Goal: Feedback & Contribution: Contribute content

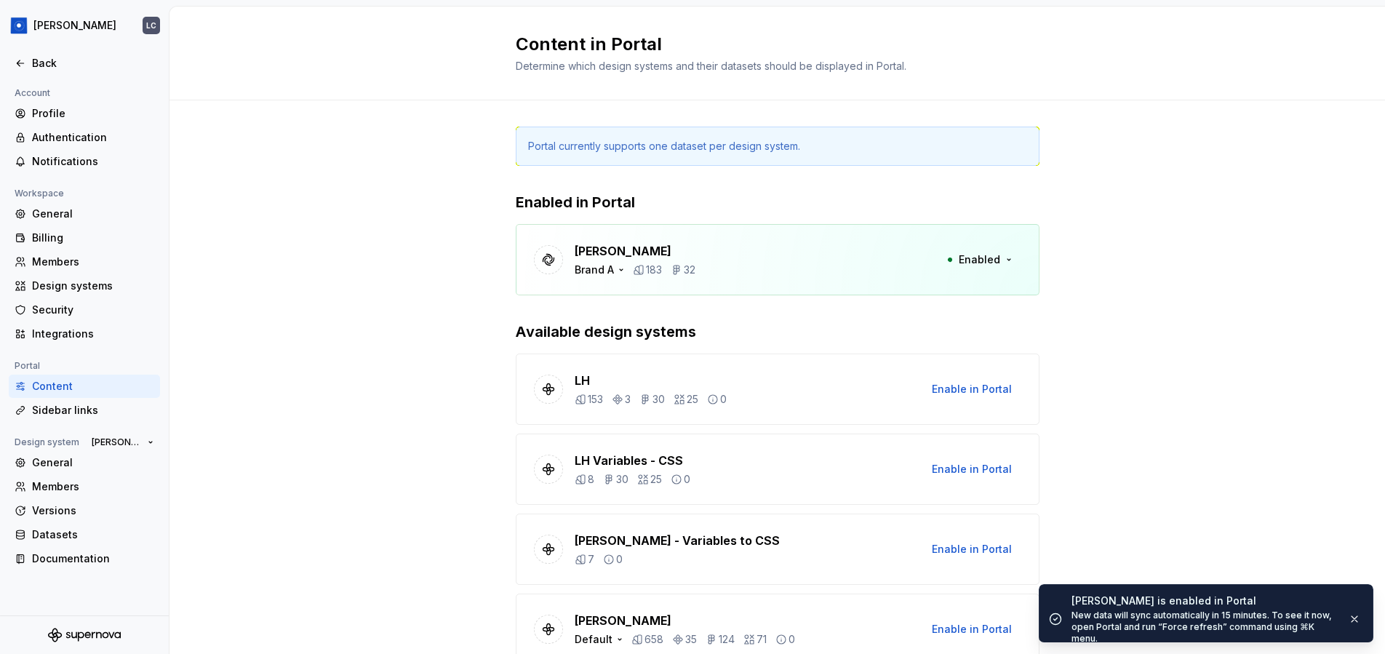
scroll to position [1106, 0]
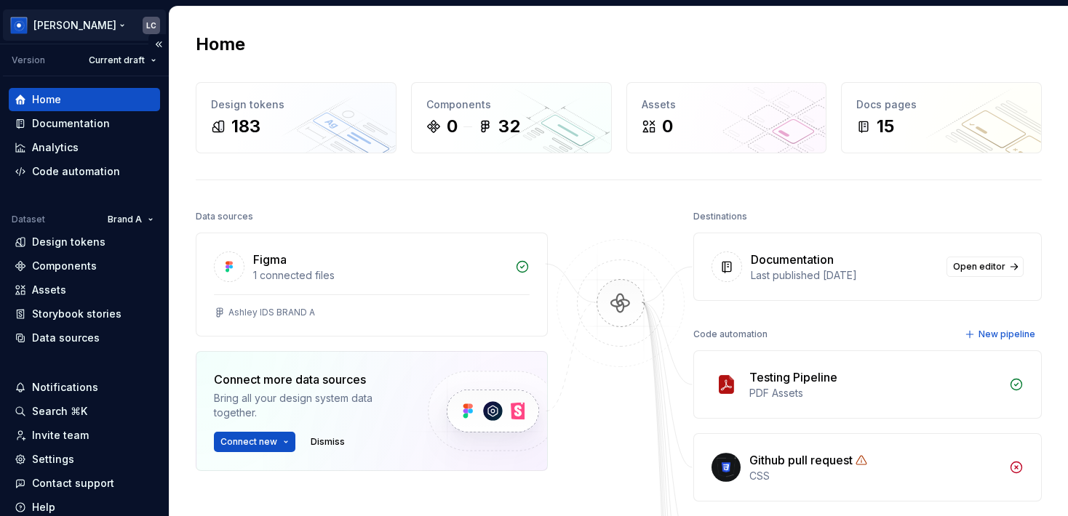
click at [62, 26] on html "Ashley Peña LC Version Current draft Home Documentation Analytics Code automati…" at bounding box center [534, 258] width 1068 height 516
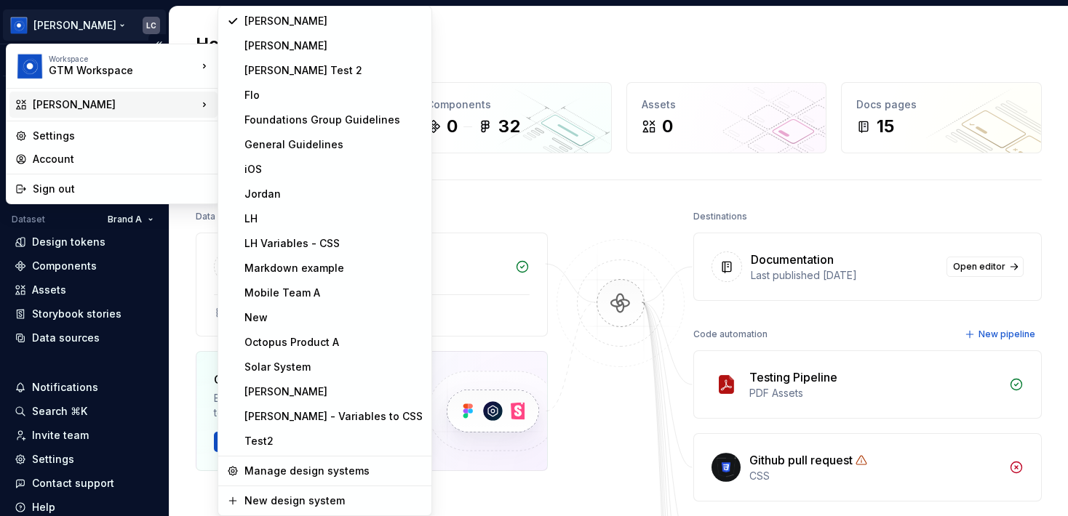
click at [163, 255] on html "Ashley Peña LC Version Current draft Home Documentation Analytics Code automati…" at bounding box center [534, 258] width 1068 height 516
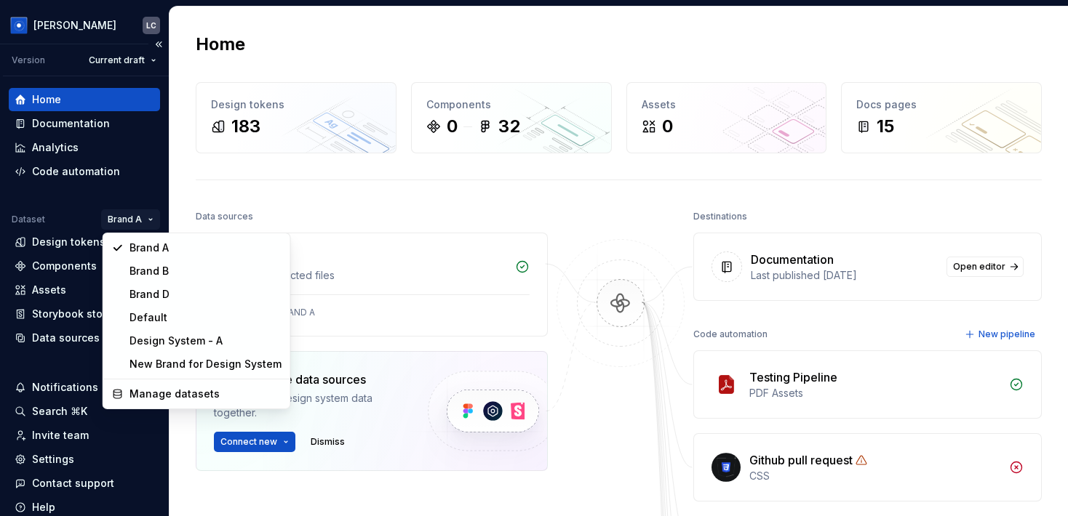
click at [147, 221] on html "Ashley Peña LC Version Current draft Home Documentation Analytics Code automati…" at bounding box center [534, 258] width 1068 height 516
click at [87, 25] on html "Ashley Peña LC Version Current draft Home Documentation Analytics Code automati…" at bounding box center [534, 258] width 1068 height 516
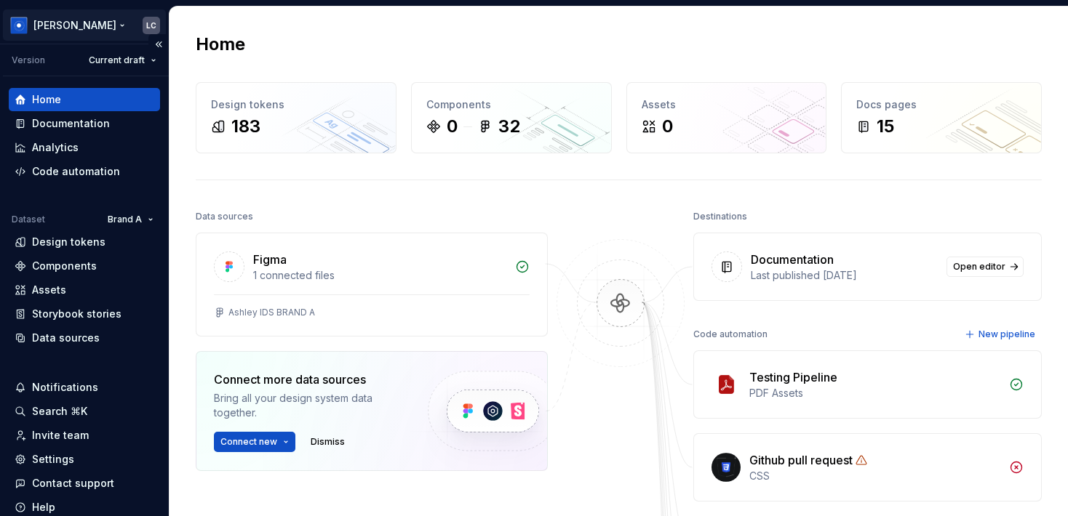
click at [87, 25] on html "Ashley Peña LC Version Current draft Home Documentation Analytics Code automati…" at bounding box center [534, 258] width 1068 height 516
click at [160, 225] on html "Ashley Peña LC Version Current draft Home Documentation Analytics Code automati…" at bounding box center [534, 258] width 1068 height 516
click at [77, 175] on div "Code automation" at bounding box center [76, 171] width 88 height 15
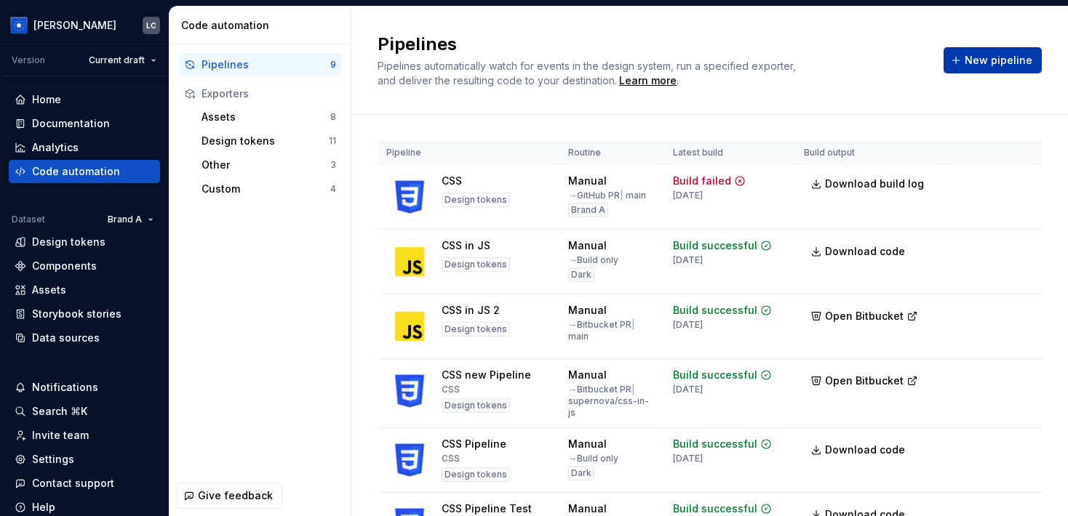
click at [1013, 63] on span "New pipeline" at bounding box center [998, 60] width 68 height 15
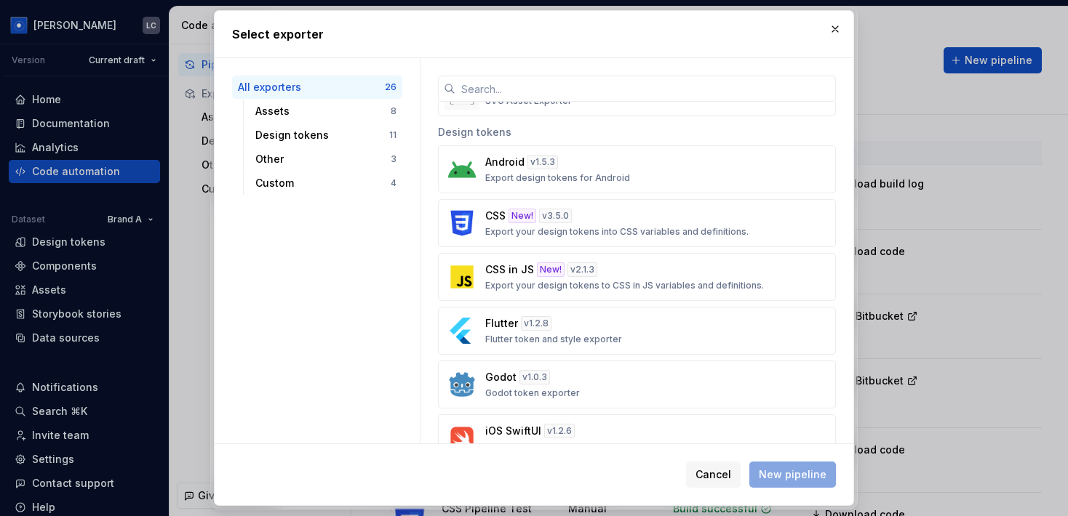
scroll to position [440, 0]
click at [610, 217] on div "CSS New! v 3.5.0 Export your design tokens into CSS variables and definitions." at bounding box center [632, 222] width 295 height 29
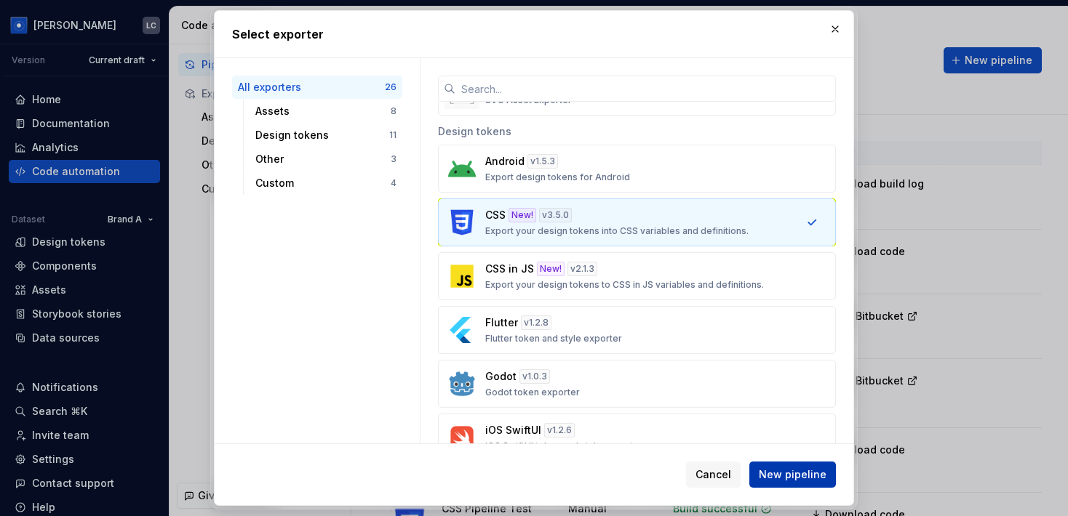
click at [804, 475] on span "New pipeline" at bounding box center [793, 475] width 68 height 15
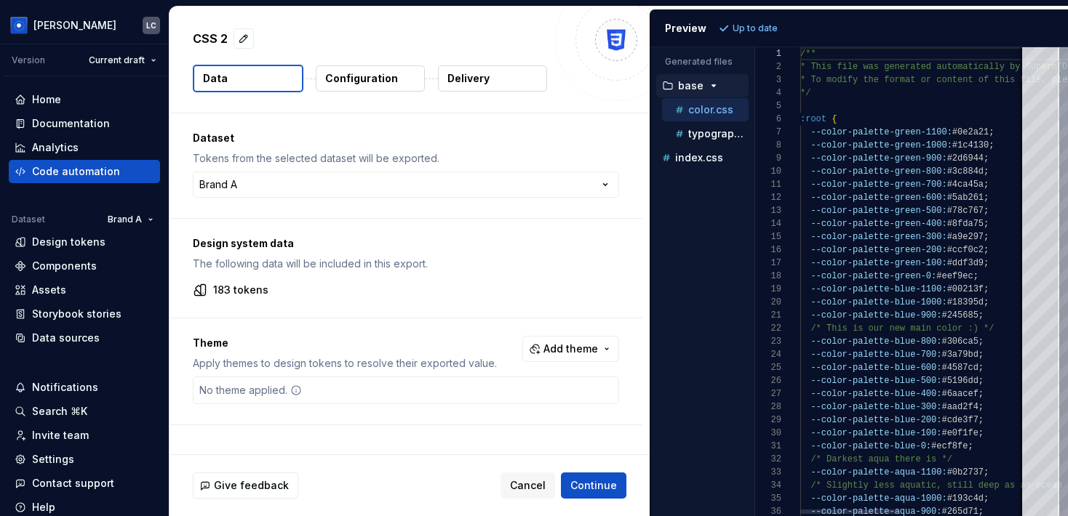
click at [367, 68] on button "Configuration" at bounding box center [370, 78] width 109 height 26
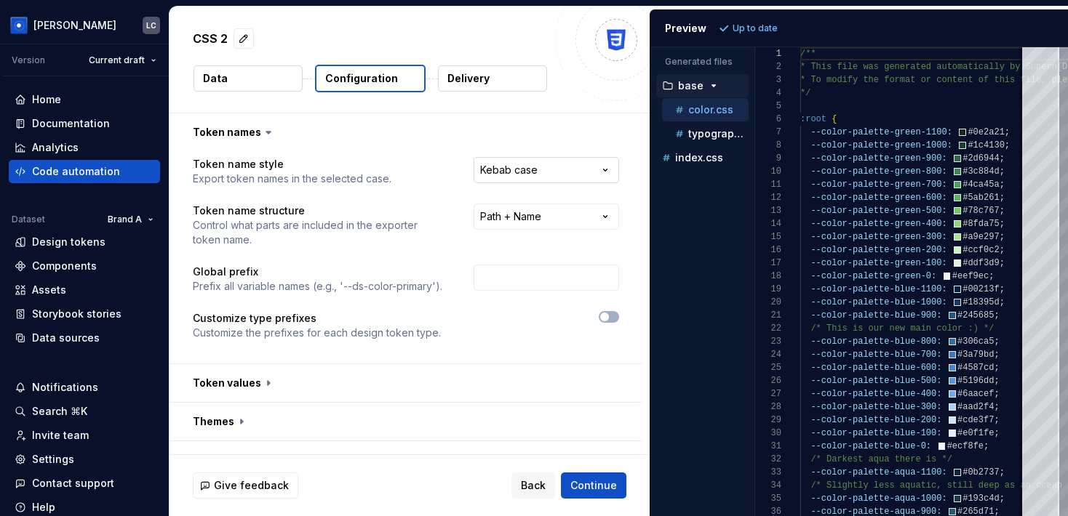
click at [528, 167] on html "**********" at bounding box center [534, 258] width 1068 height 516
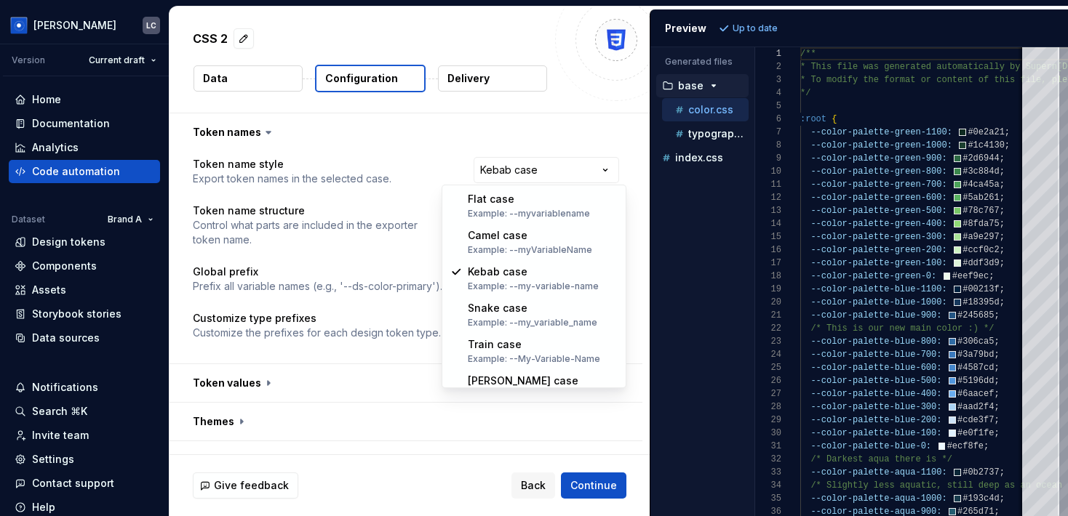
click at [390, 194] on html "**********" at bounding box center [534, 258] width 1068 height 516
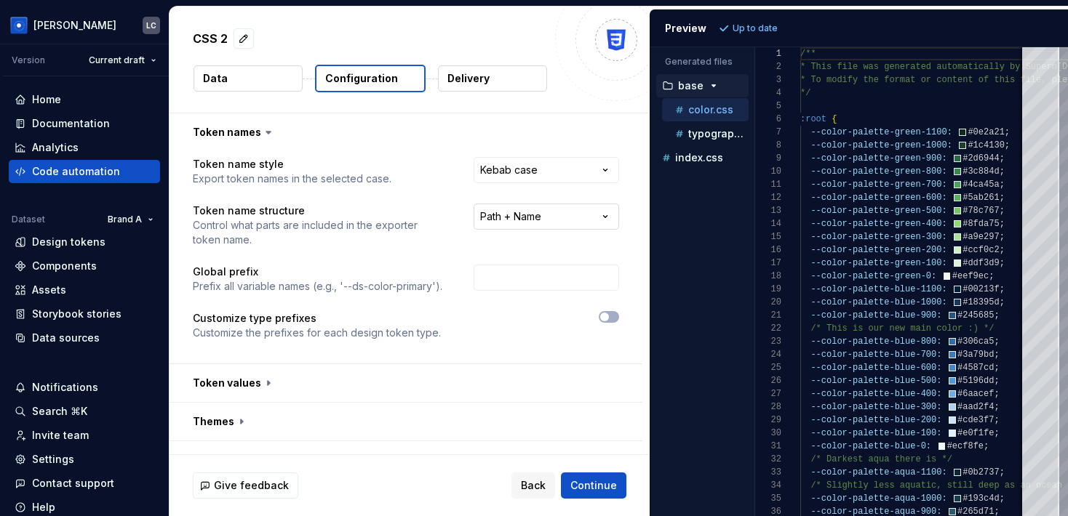
click at [534, 219] on html "**********" at bounding box center [534, 258] width 1068 height 516
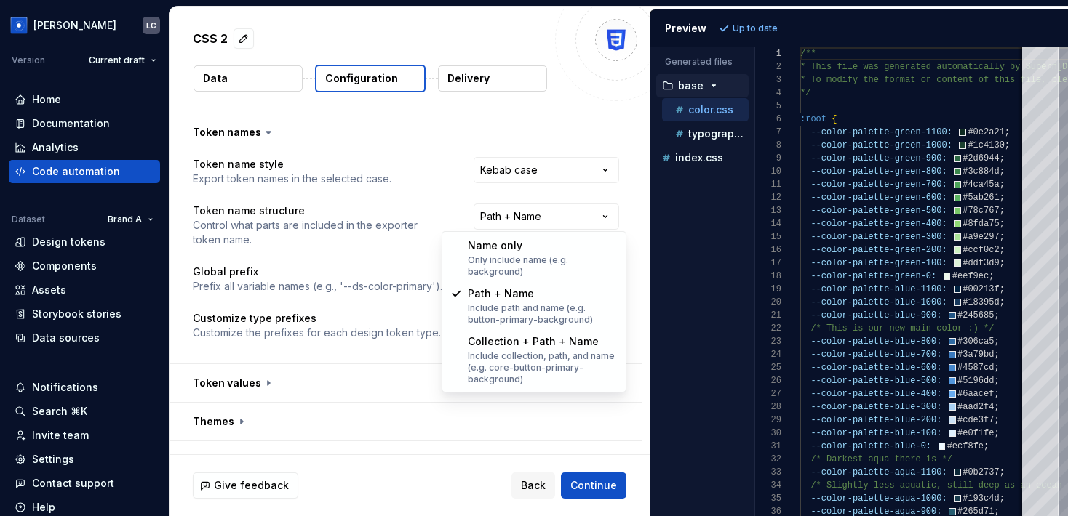
click at [395, 247] on html "**********" at bounding box center [534, 258] width 1068 height 516
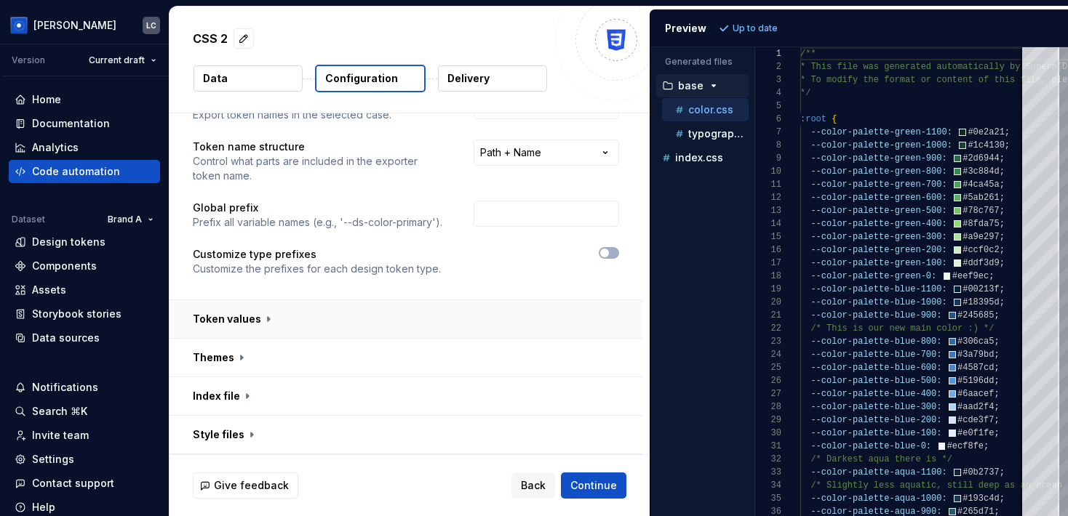
click at [404, 318] on button "button" at bounding box center [405, 319] width 473 height 38
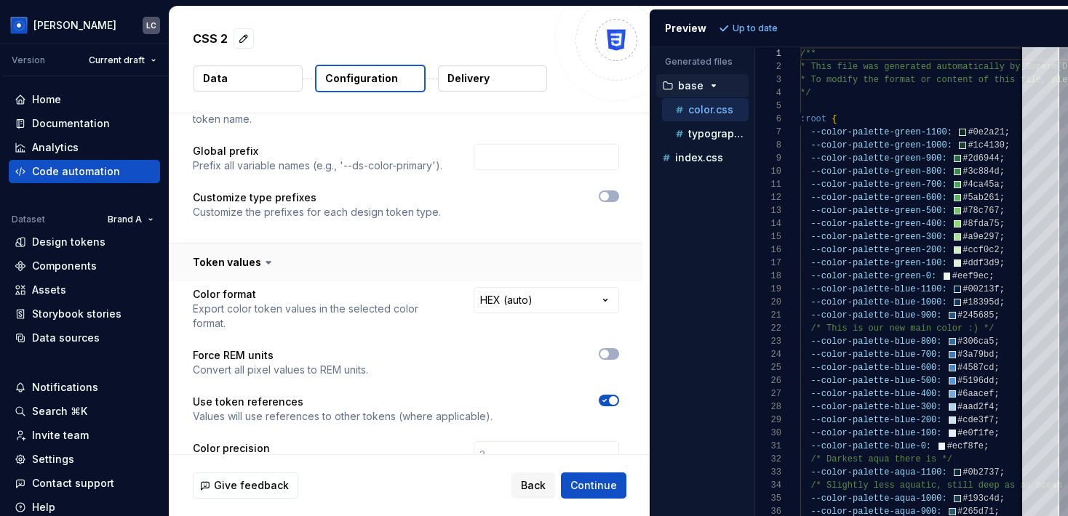
scroll to position [129, 0]
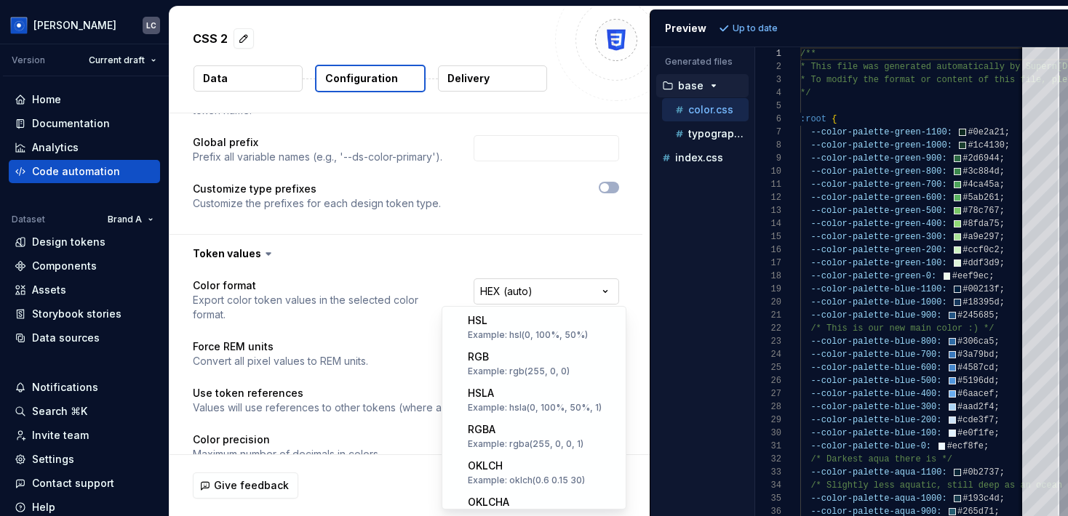
click at [521, 290] on html "**********" at bounding box center [534, 258] width 1068 height 516
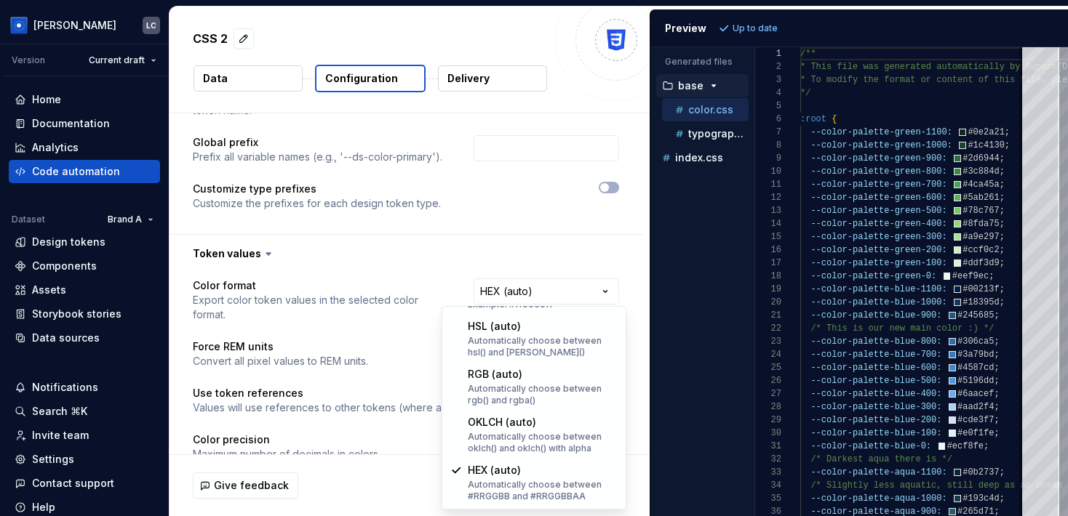
click at [357, 304] on html "**********" at bounding box center [534, 258] width 1068 height 516
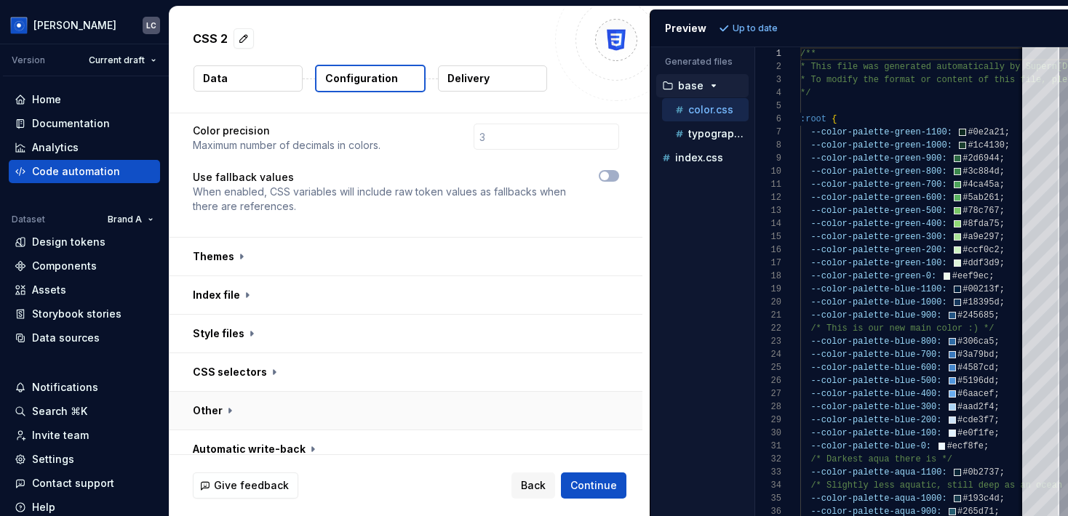
scroll to position [133, 0]
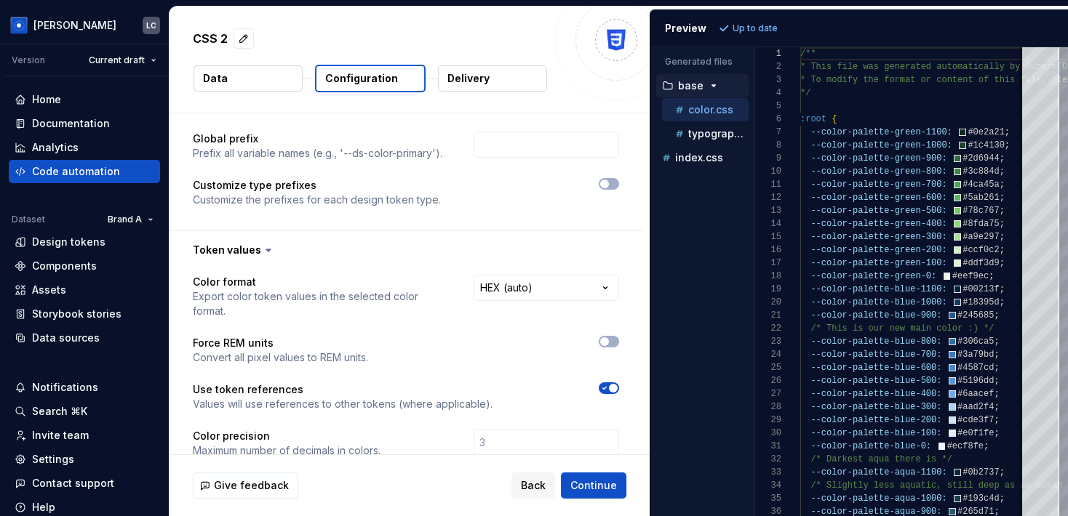
click at [464, 79] on p "Delivery" at bounding box center [468, 78] width 42 height 15
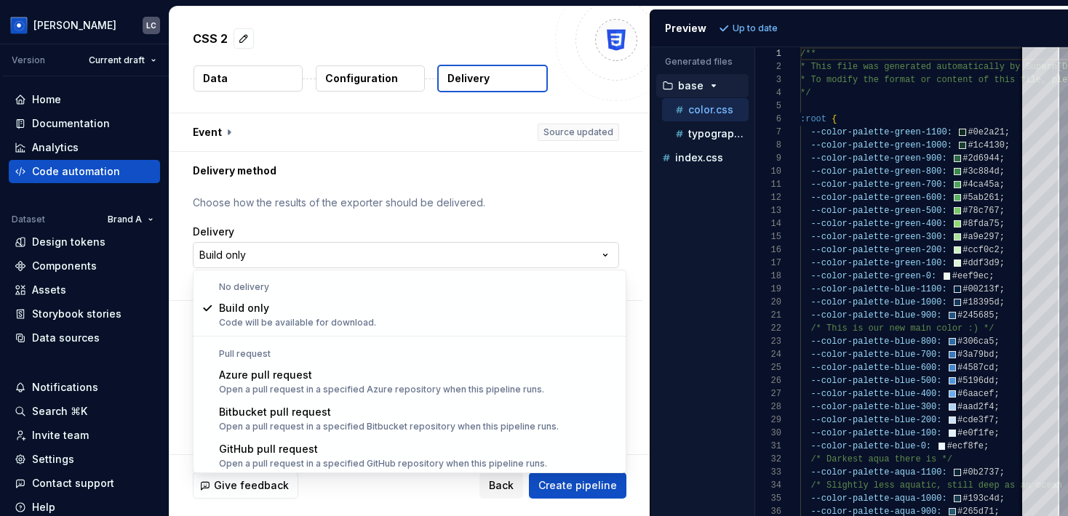
click at [337, 252] on html "**********" at bounding box center [534, 258] width 1068 height 516
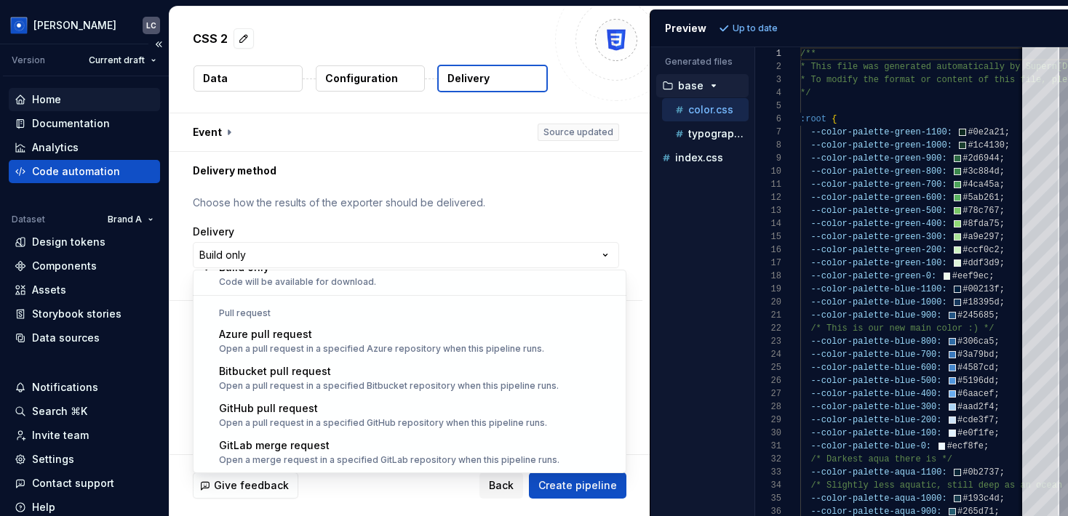
click at [92, 100] on html "**********" at bounding box center [534, 258] width 1068 height 516
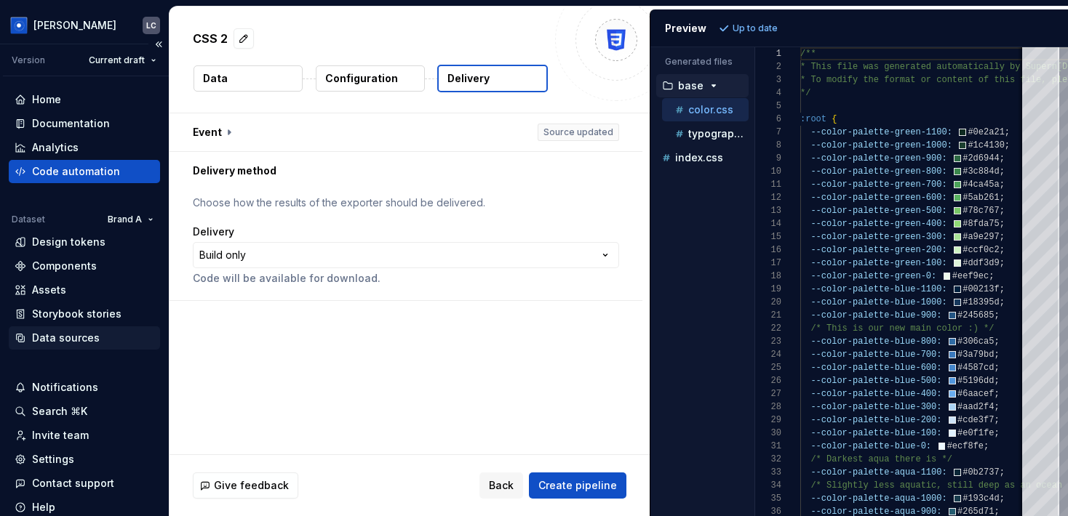
click at [99, 339] on div "Data sources" at bounding box center [85, 338] width 140 height 15
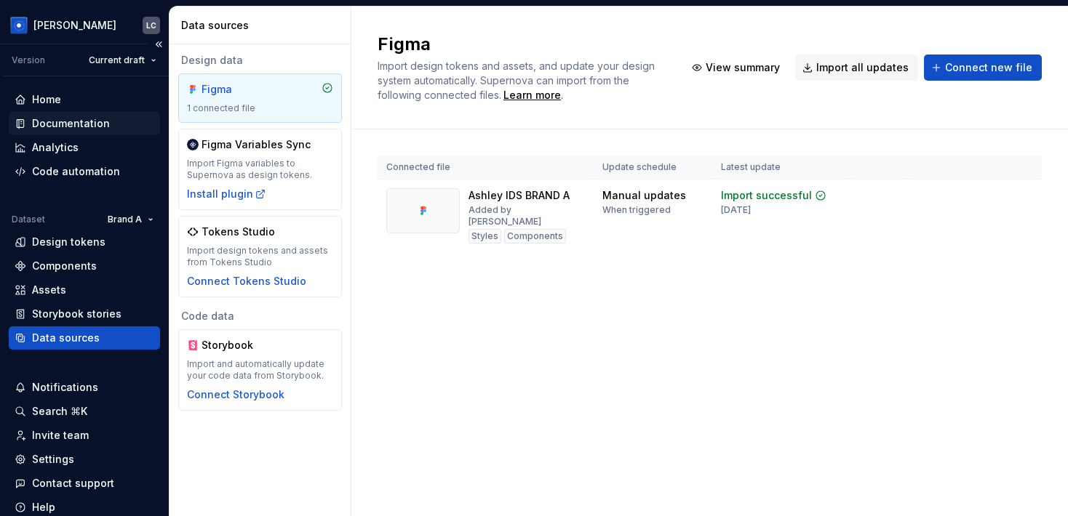
click at [82, 116] on div "Documentation" at bounding box center [71, 123] width 78 height 15
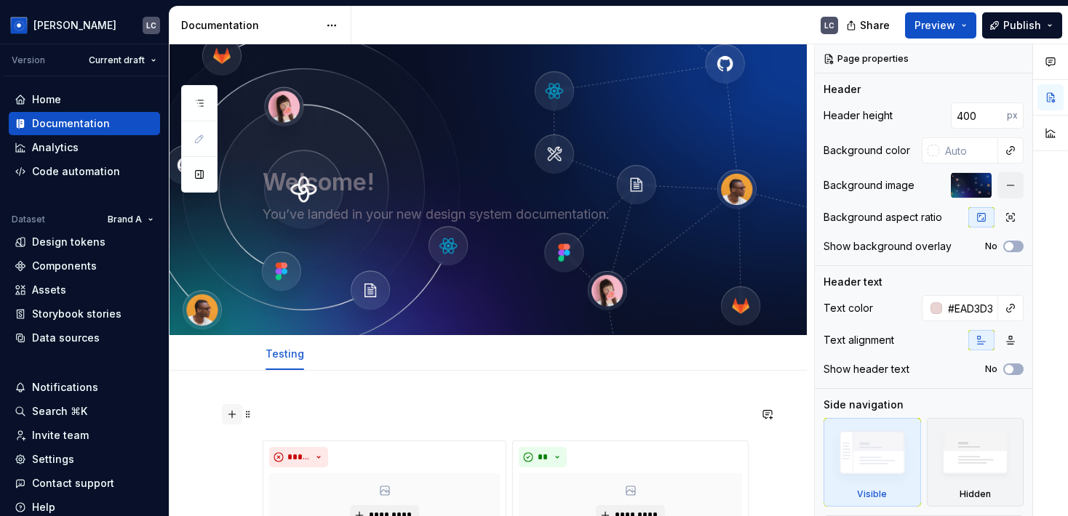
scroll to position [168, 0]
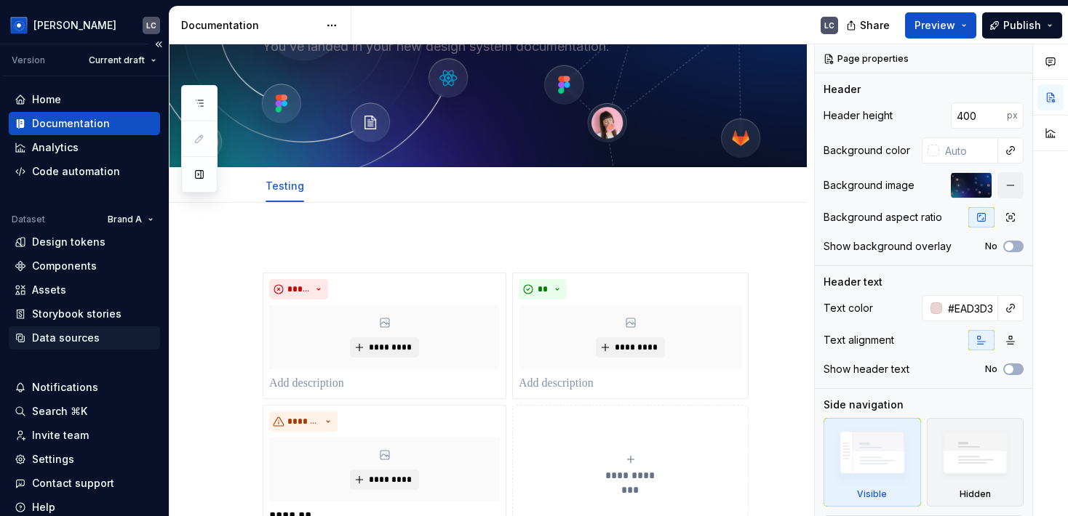
click at [57, 337] on div "Data sources" at bounding box center [66, 338] width 68 height 15
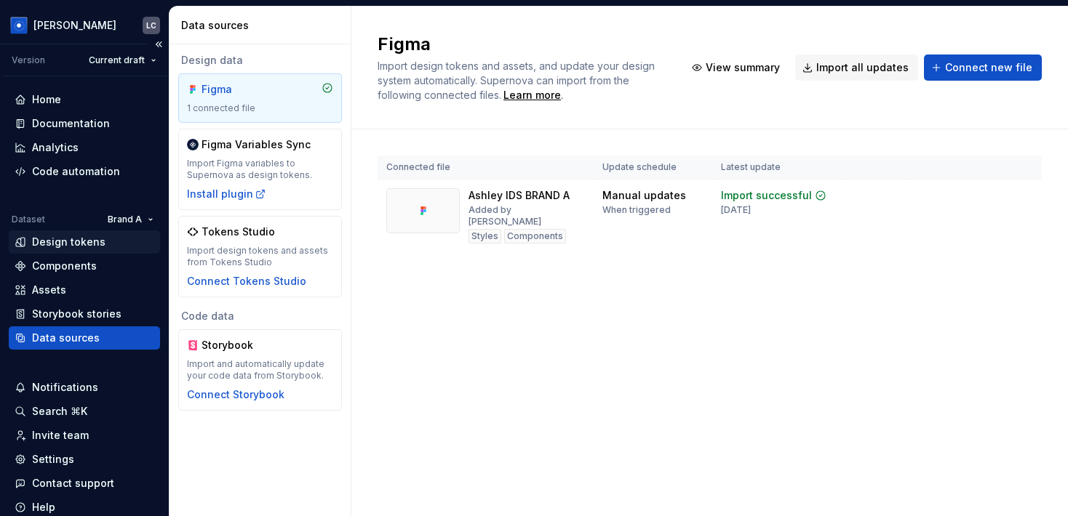
click at [62, 235] on div "Design tokens" at bounding box center [68, 242] width 73 height 15
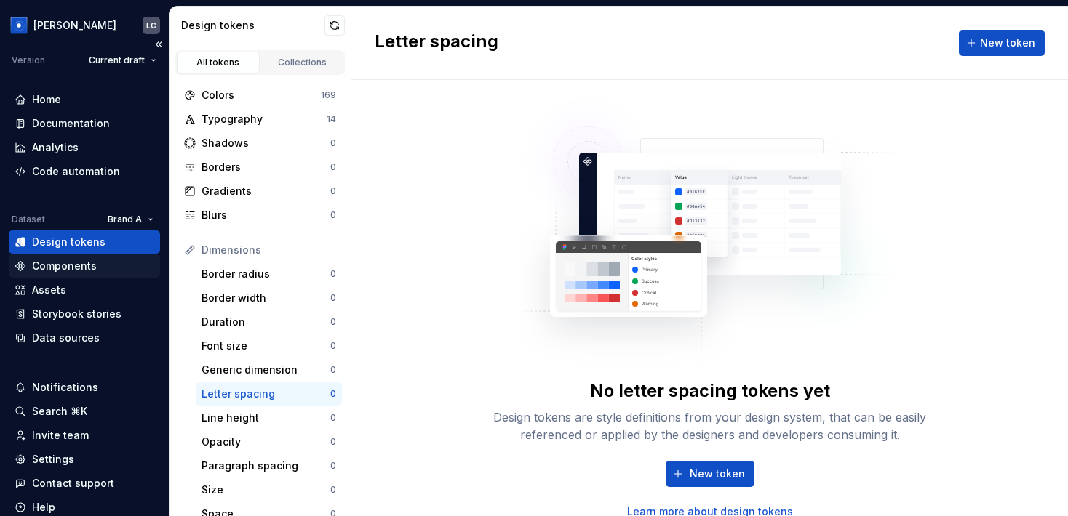
click at [63, 262] on div "Components" at bounding box center [64, 266] width 65 height 15
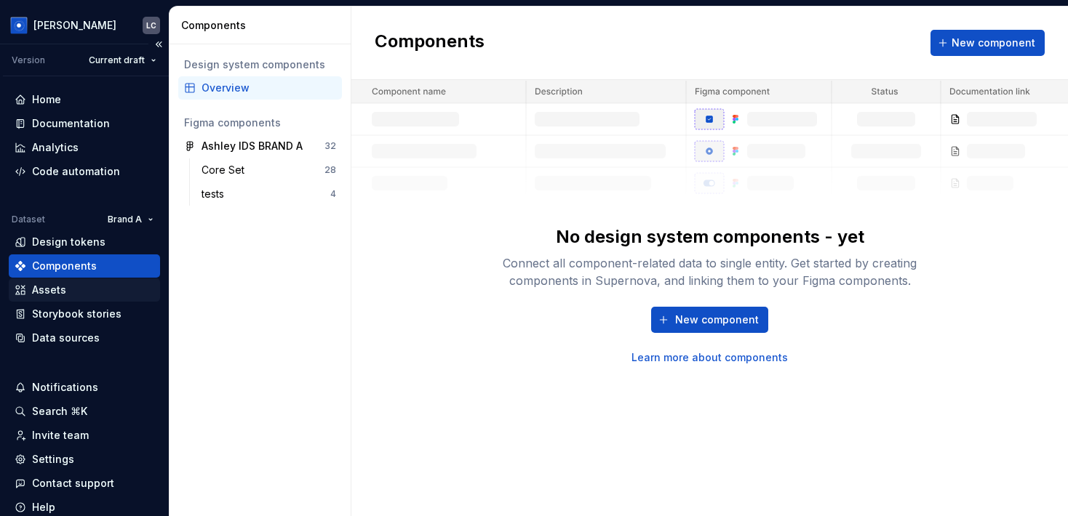
click at [67, 297] on div "Assets" at bounding box center [85, 290] width 140 height 15
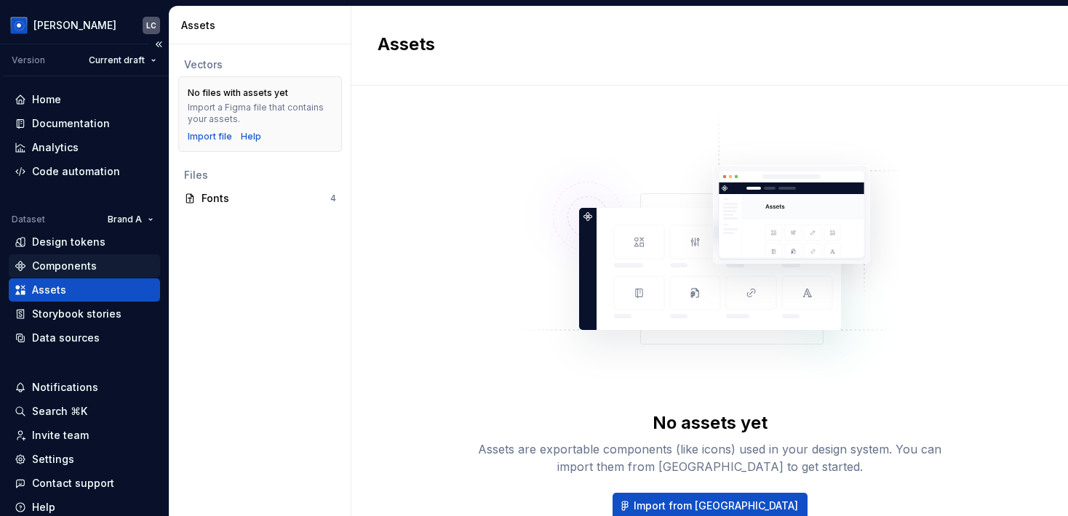
click at [95, 260] on div "Components" at bounding box center [85, 266] width 140 height 15
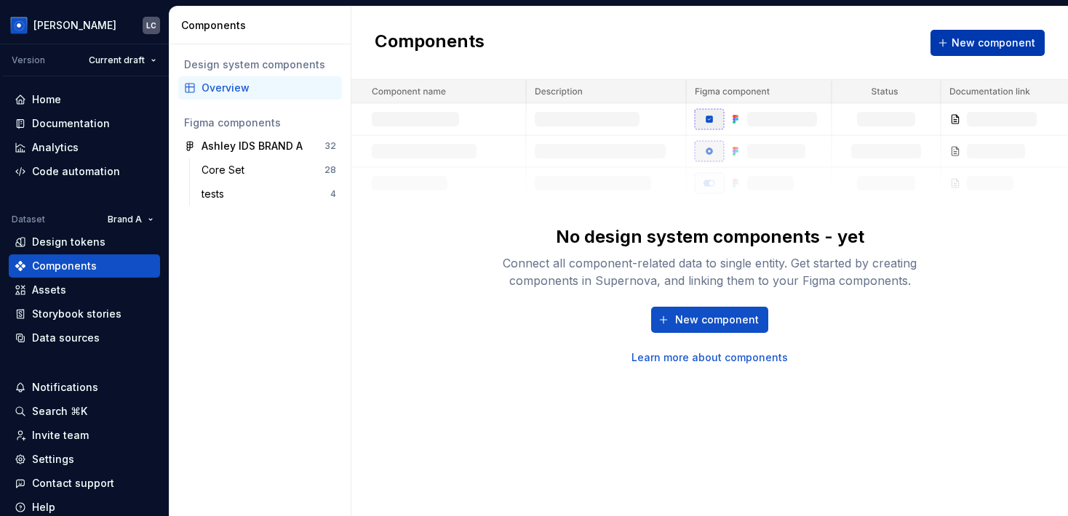
click at [1014, 50] on button "New component" at bounding box center [987, 43] width 114 height 26
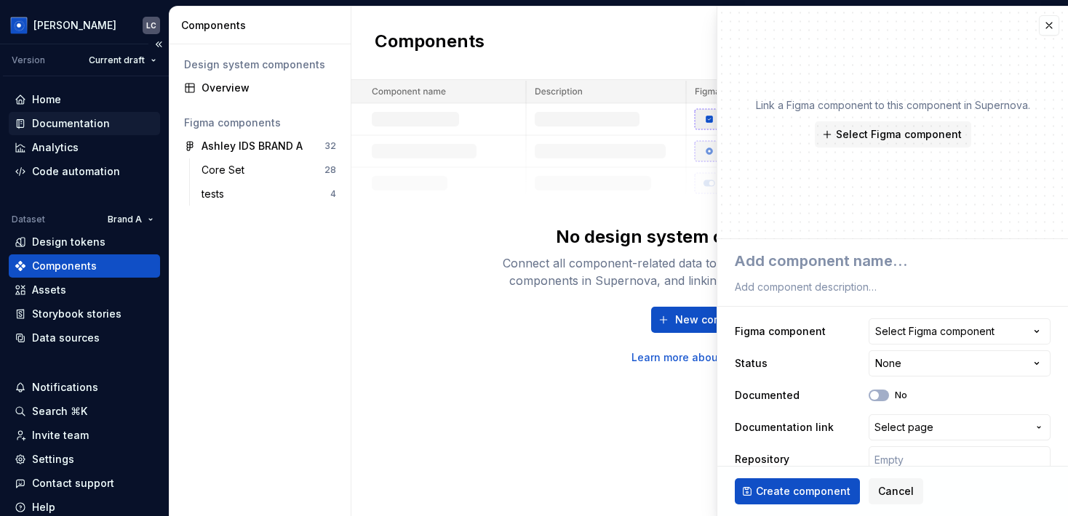
click at [114, 125] on div "Documentation" at bounding box center [85, 123] width 140 height 15
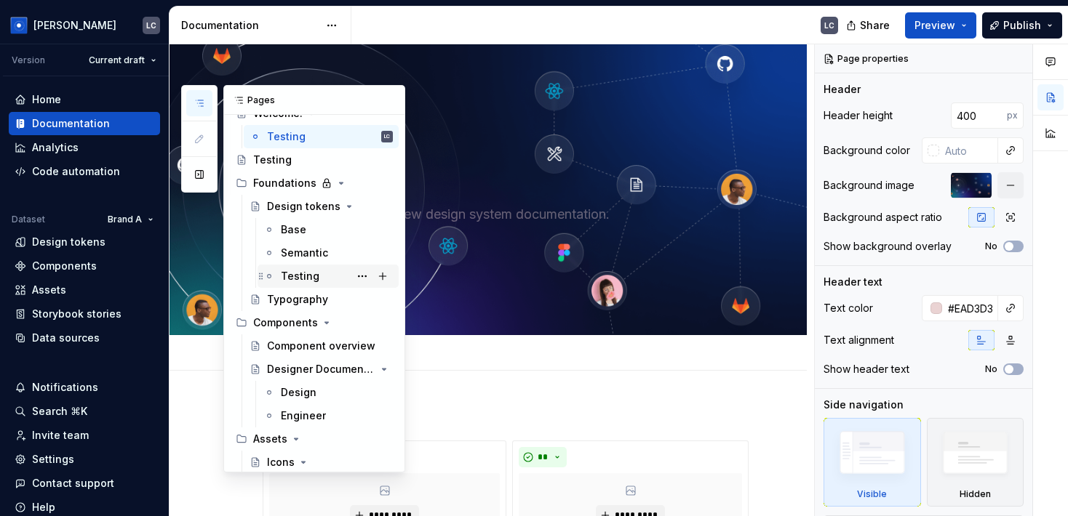
scroll to position [62, 0]
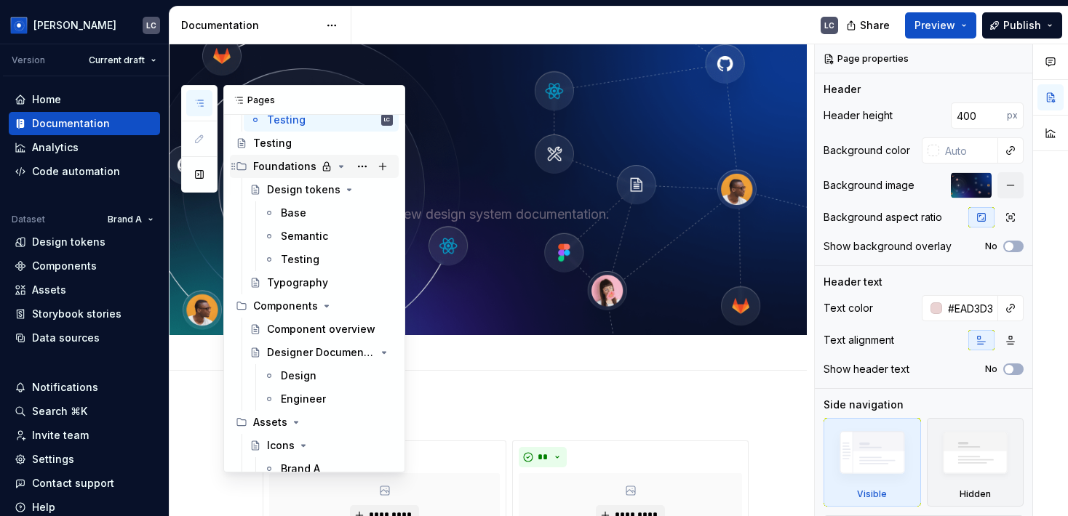
click at [295, 169] on div "Foundations" at bounding box center [284, 166] width 63 height 15
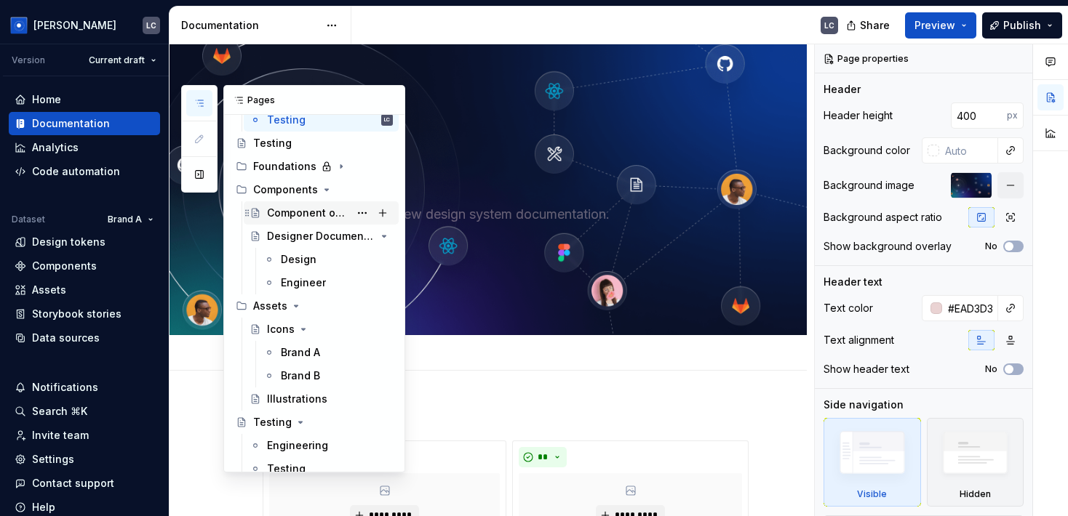
click at [301, 204] on div "Component overview" at bounding box center [330, 213] width 126 height 20
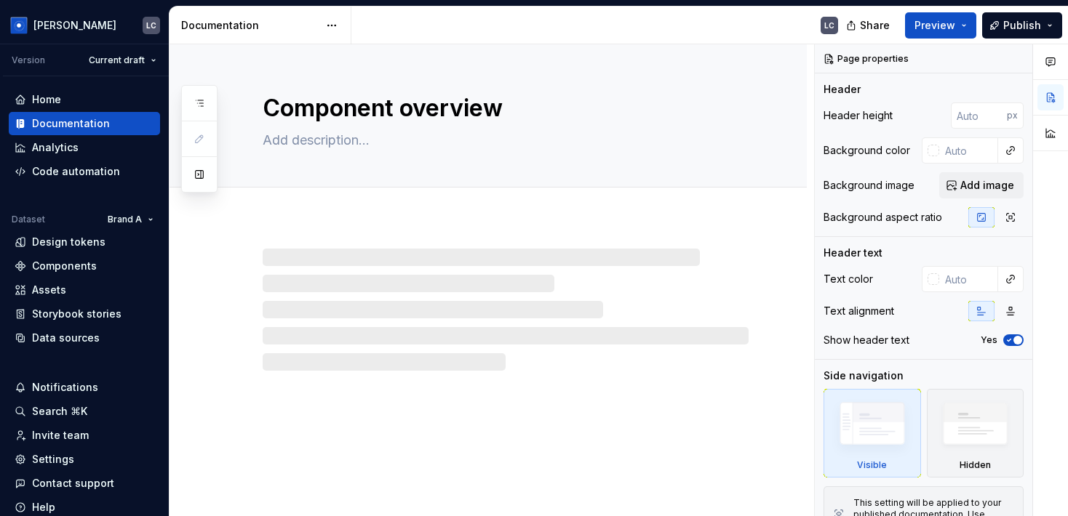
click at [455, 415] on div "Component overview" at bounding box center [487, 280] width 637 height 473
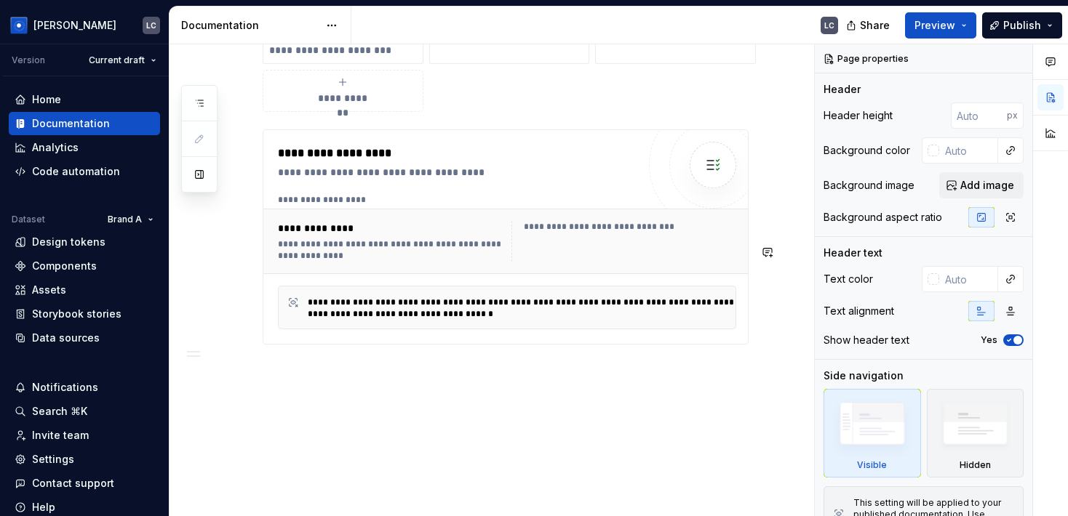
scroll to position [748, 0]
click at [315, 383] on div "**********" at bounding box center [487, 53] width 637 height 930
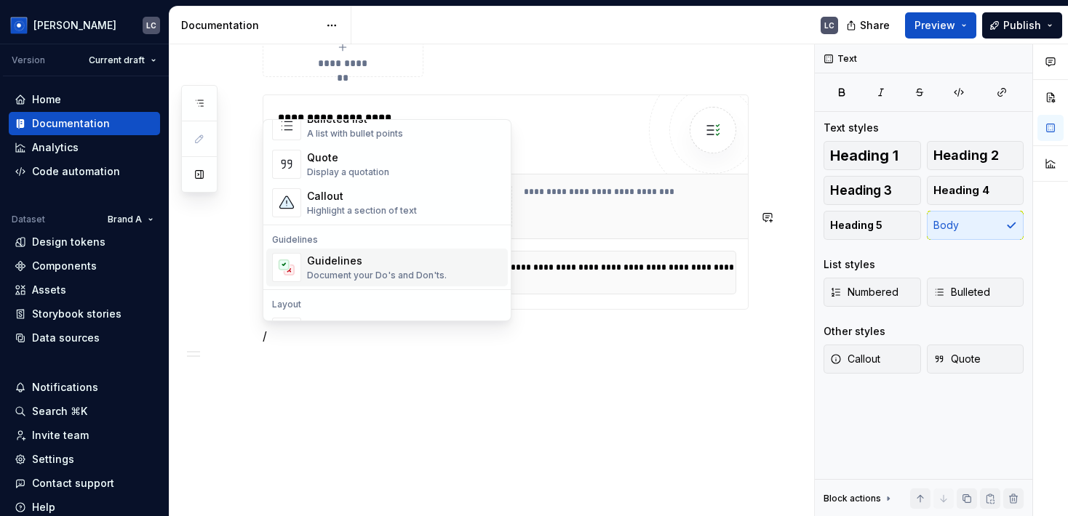
scroll to position [307, 0]
click at [328, 264] on div "Guidelines" at bounding box center [377, 260] width 140 height 15
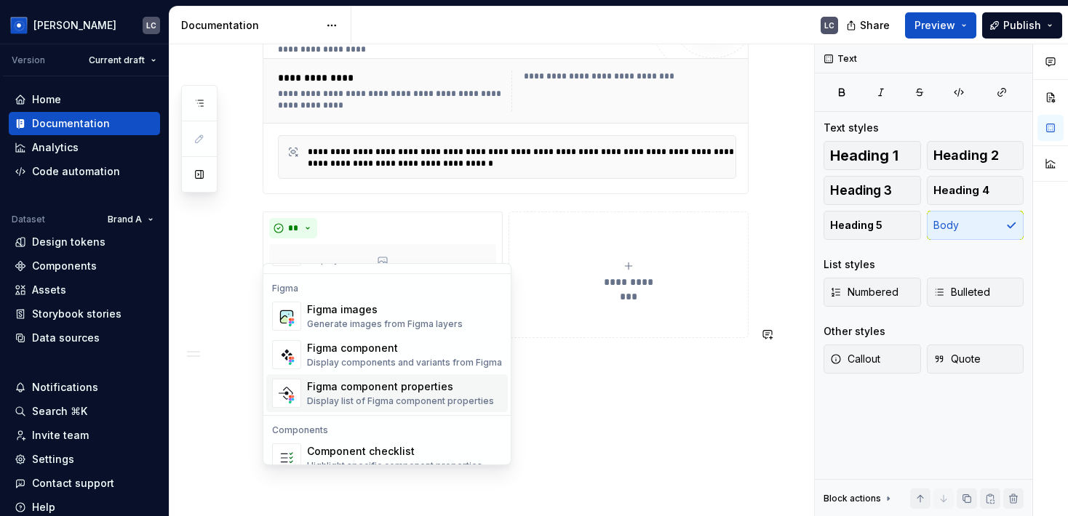
scroll to position [1448, 0]
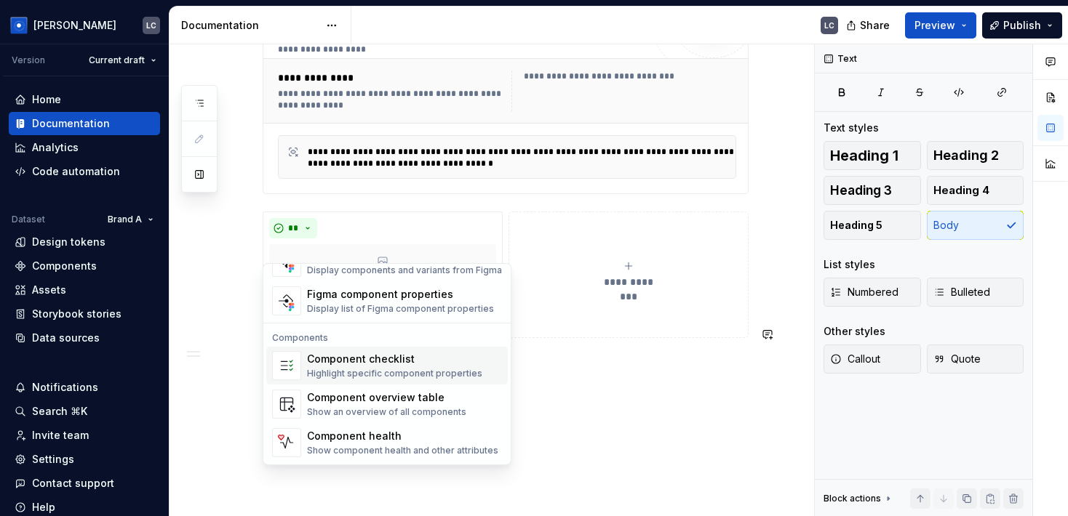
click at [393, 360] on div "Component checklist" at bounding box center [394, 359] width 175 height 15
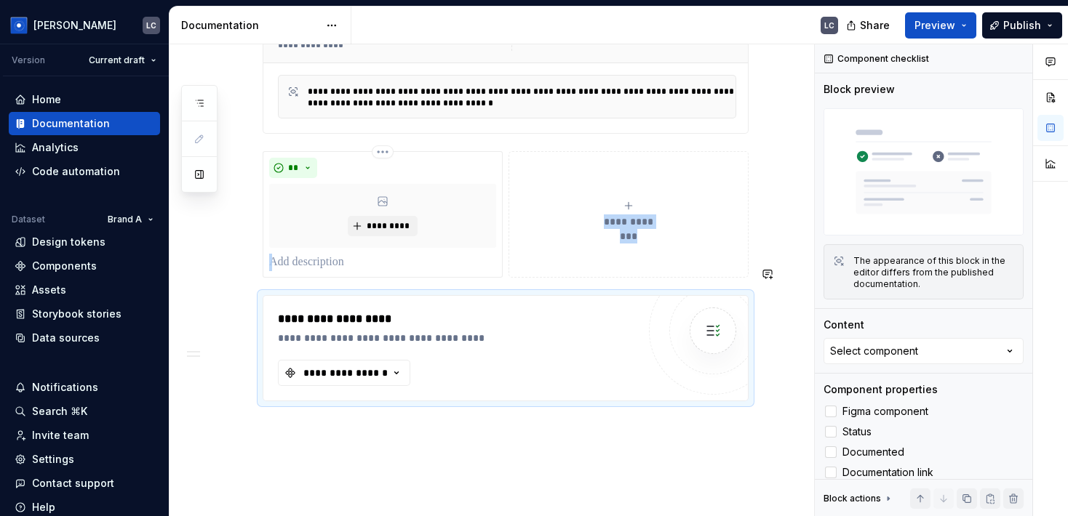
scroll to position [1015, 0]
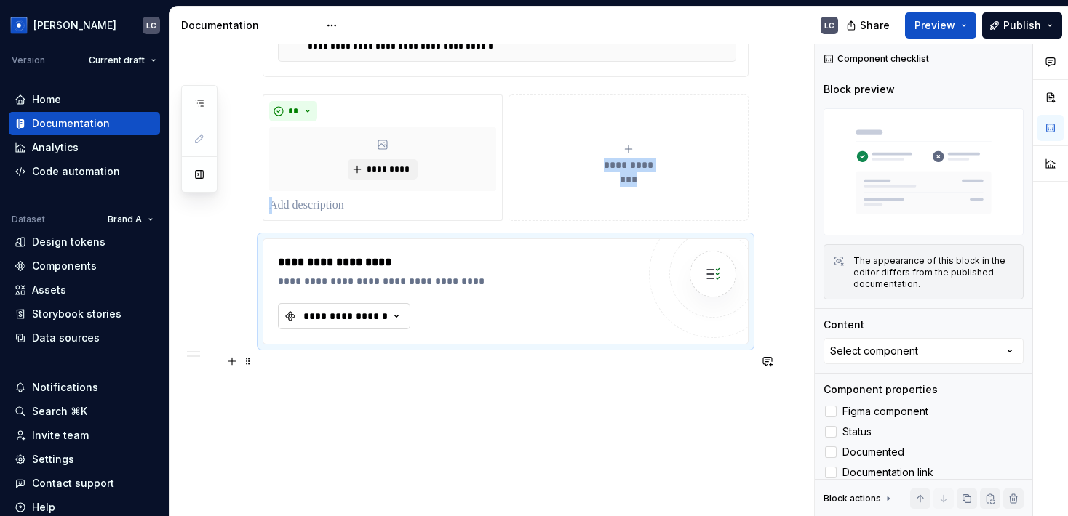
click at [385, 316] on div "**********" at bounding box center [345, 316] width 87 height 15
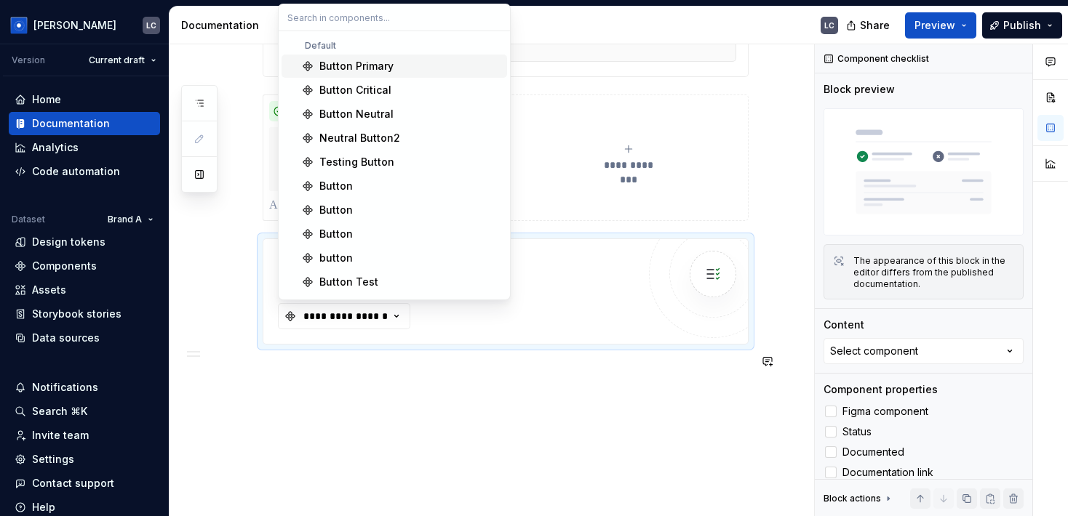
click at [359, 69] on div "Button Primary" at bounding box center [356, 66] width 74 height 15
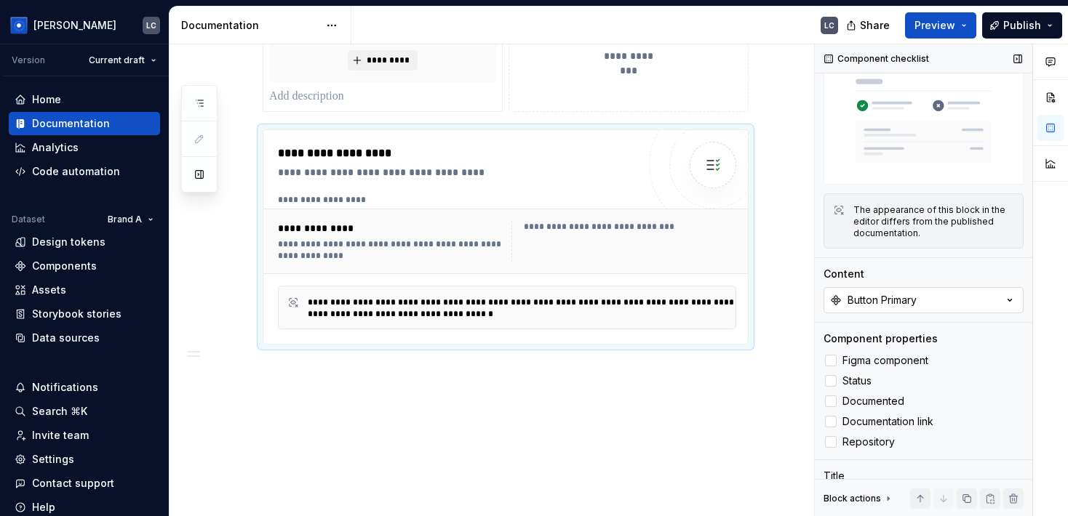
scroll to position [128, 0]
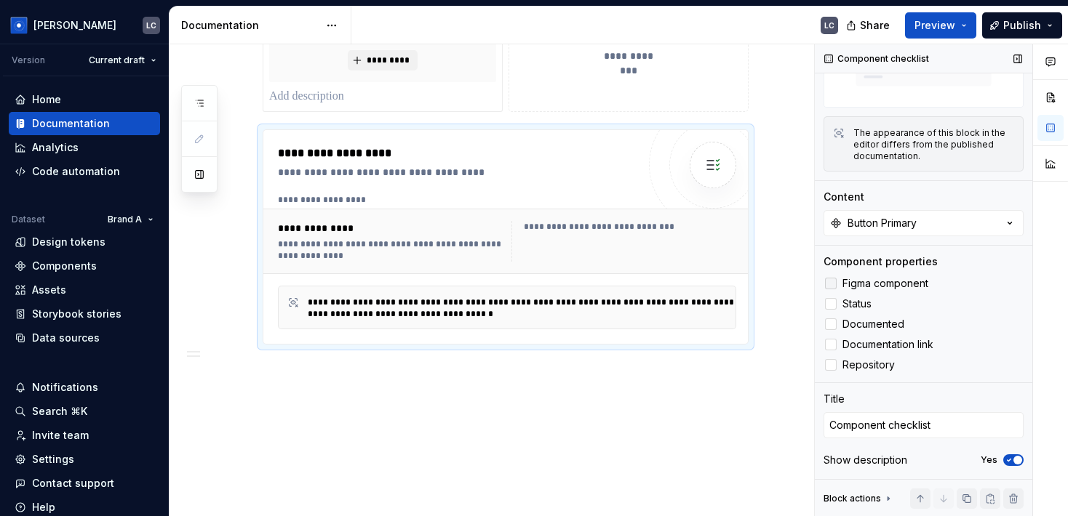
click at [848, 286] on span "Figma component" at bounding box center [885, 284] width 86 height 12
click at [832, 308] on div at bounding box center [831, 304] width 12 height 12
click at [831, 327] on div at bounding box center [831, 325] width 12 height 12
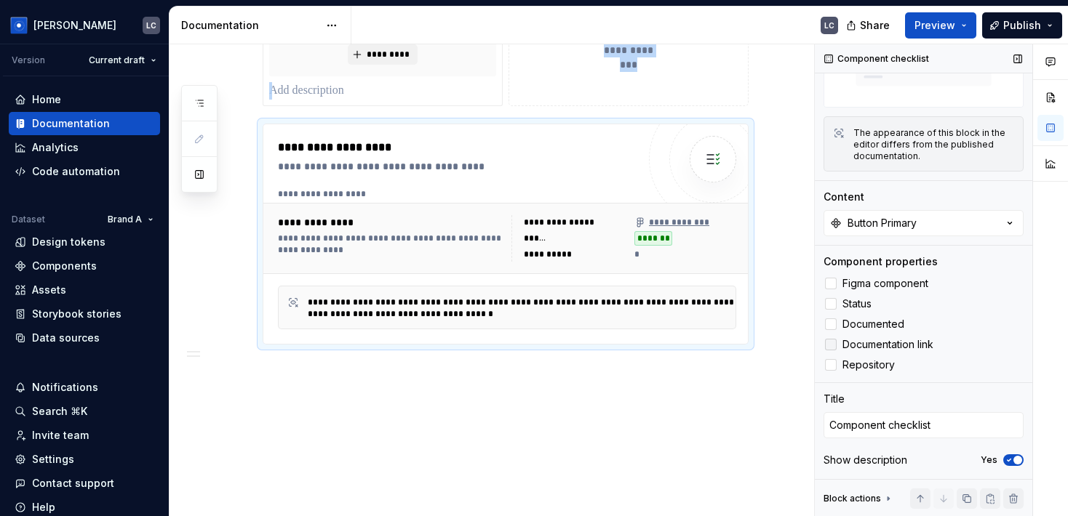
click at [831, 343] on div at bounding box center [831, 345] width 12 height 12
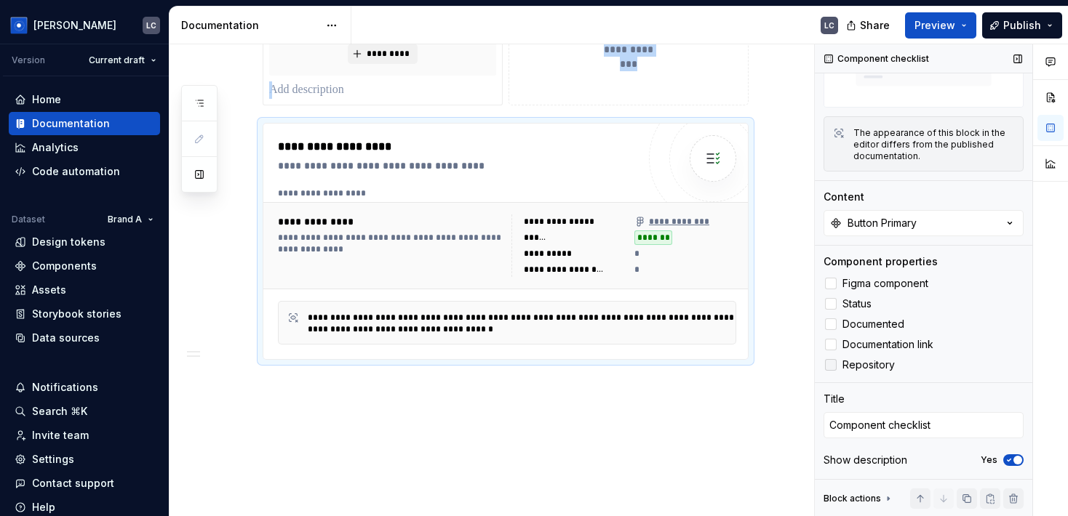
click at [831, 371] on label "Repository" at bounding box center [923, 364] width 200 height 17
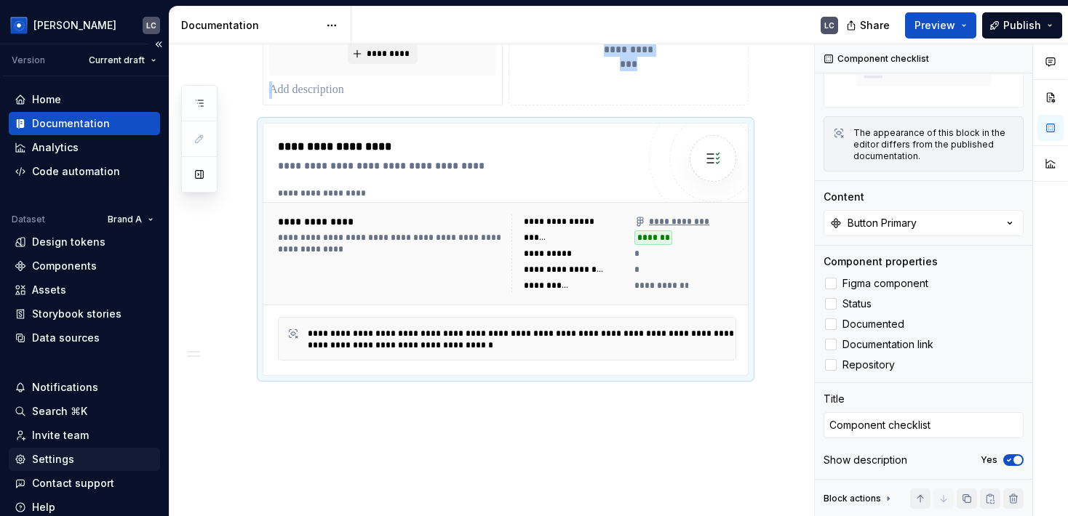
click at [76, 463] on div "Settings" at bounding box center [85, 459] width 140 height 15
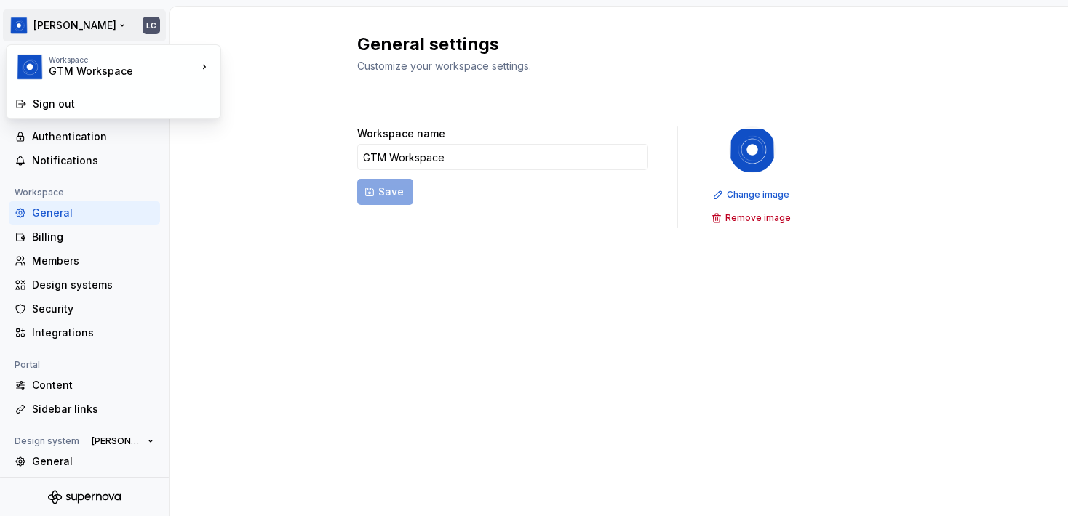
click at [88, 28] on html "Ashley Peña LC Back Account Profile Authentication Notifications Workspace Gene…" at bounding box center [534, 258] width 1068 height 516
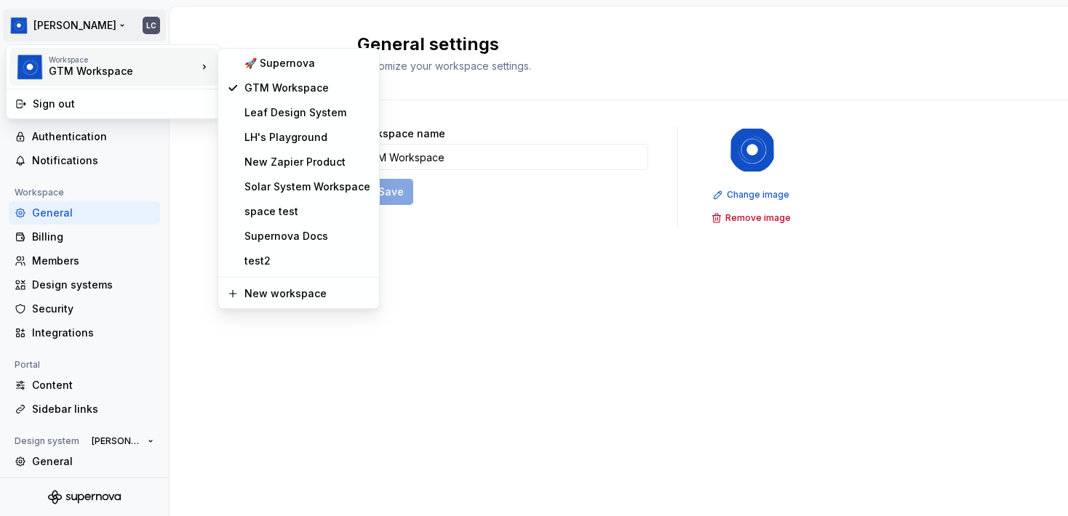
click at [86, 63] on div "Workspace" at bounding box center [123, 59] width 148 height 9
click at [227, 199] on div "🚀 Supernova GTM Workspace Leaf Design System LH's Playground New Zapier Product…" at bounding box center [298, 178] width 162 height 261
click at [288, 87] on div "GTM Workspace" at bounding box center [307, 88] width 126 height 15
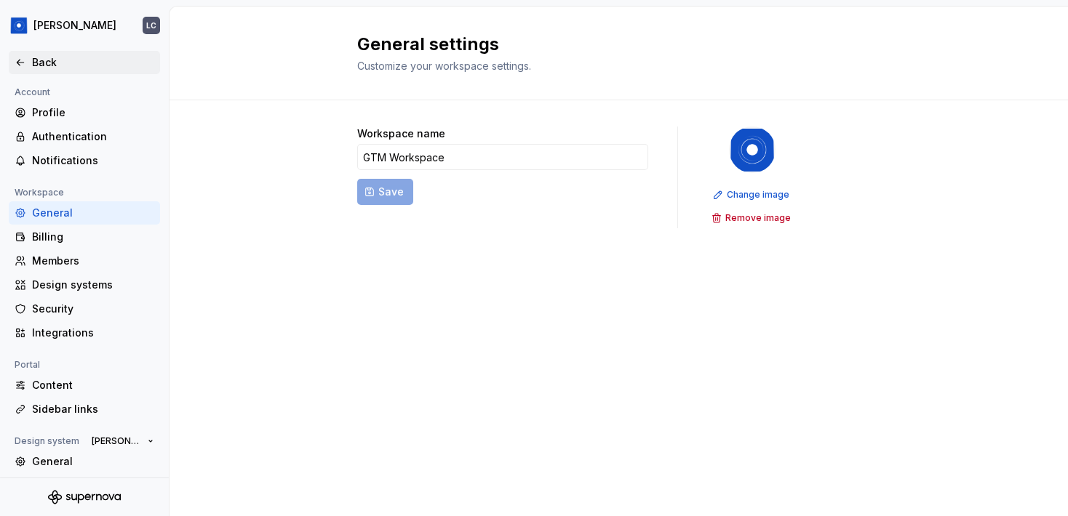
click at [36, 65] on div "Back" at bounding box center [93, 62] width 122 height 15
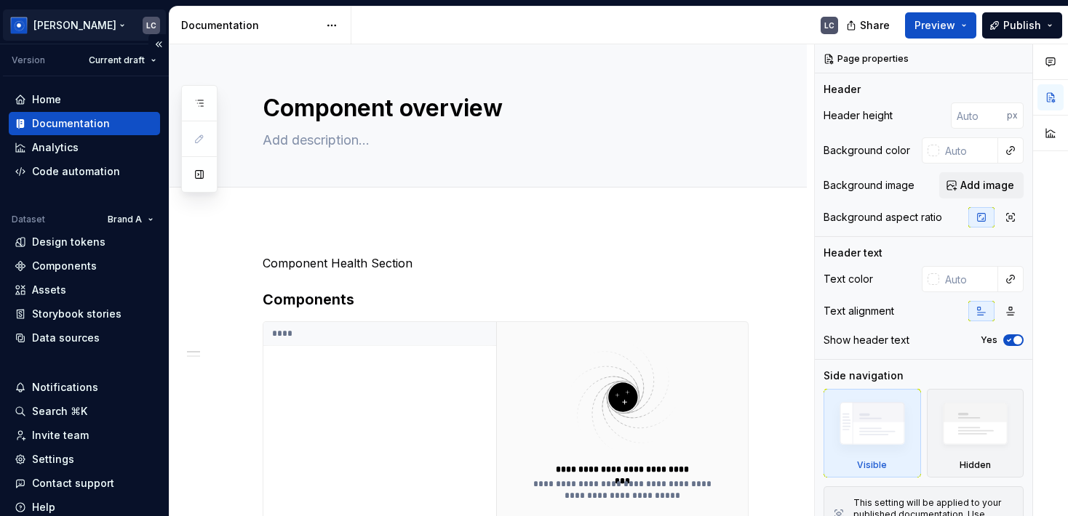
click at [112, 32] on html "Ashley Peña LC Version Current draft Home Documentation Analytics Code automati…" at bounding box center [534, 258] width 1068 height 516
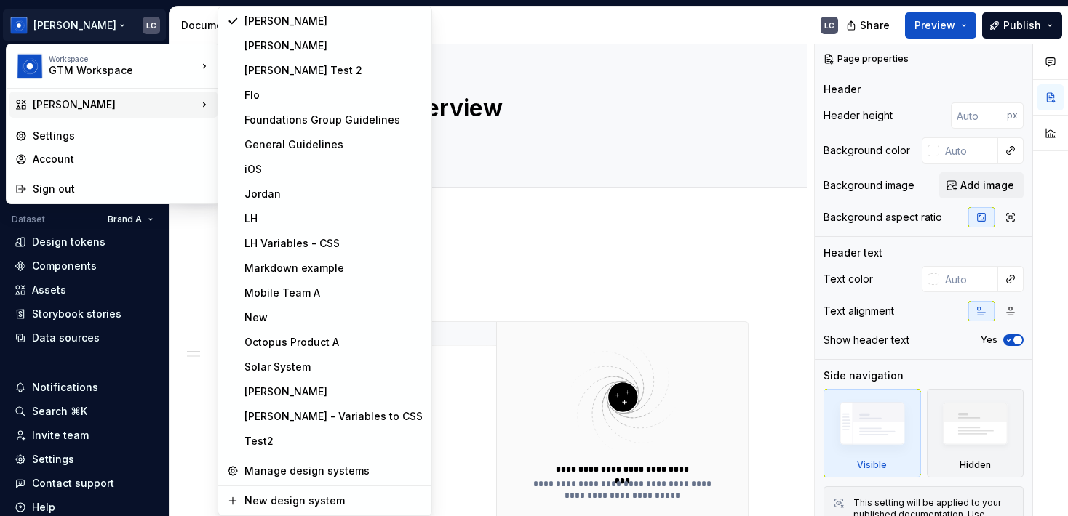
click at [148, 104] on div "[PERSON_NAME]" at bounding box center [115, 104] width 164 height 15
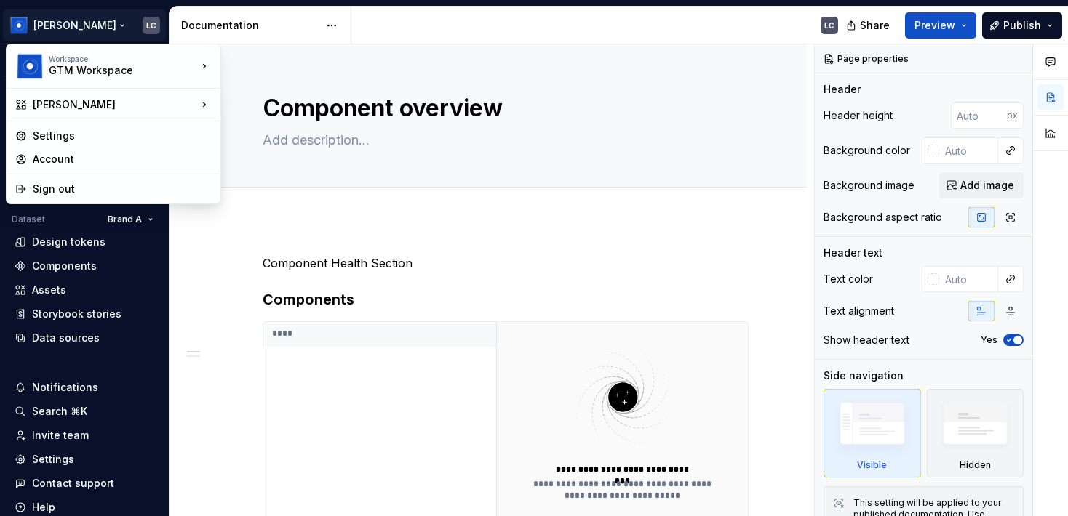
click at [115, 32] on html "Ashley Peña LC Version Current draft Home Documentation Analytics Code automati…" at bounding box center [534, 258] width 1068 height 516
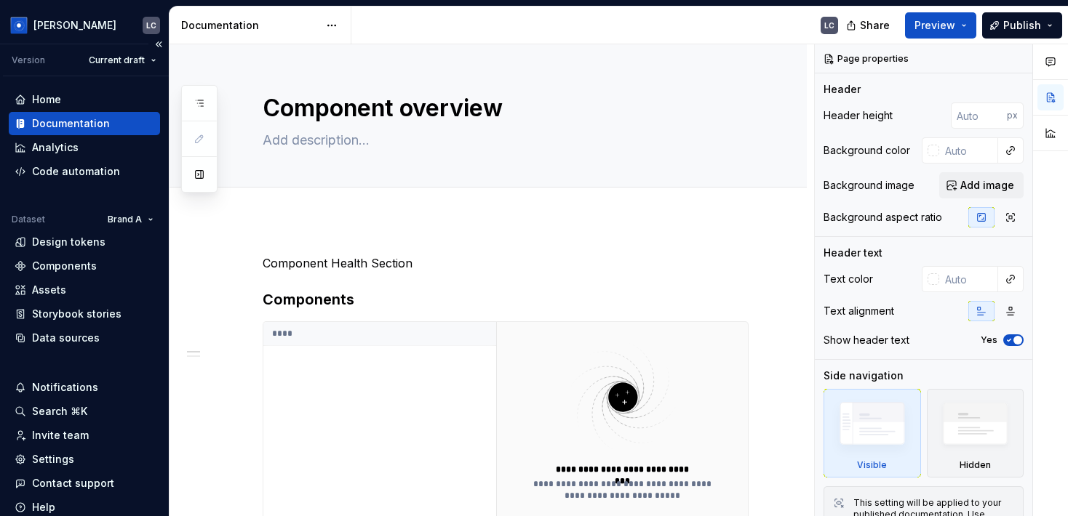
click at [93, 125] on div "Documentation" at bounding box center [71, 123] width 78 height 15
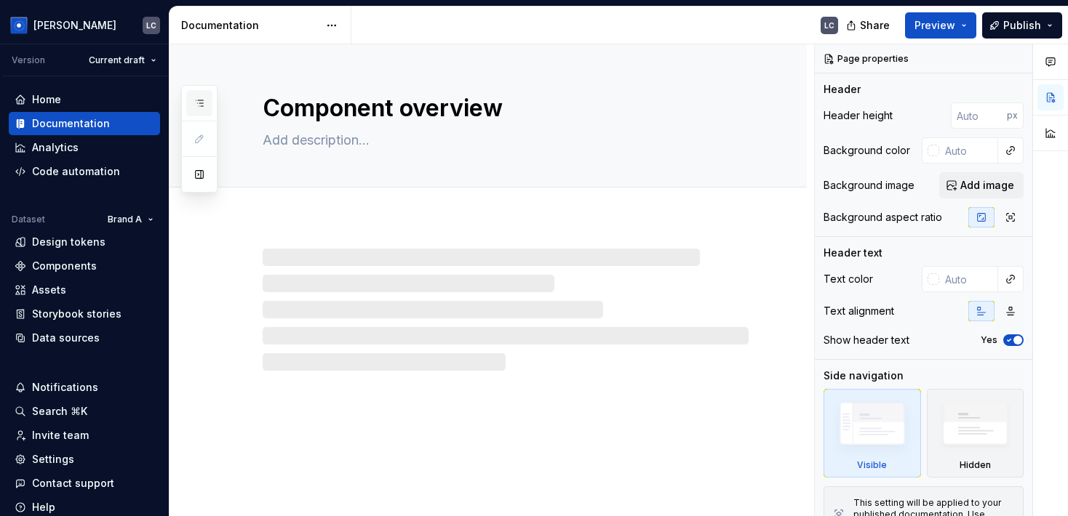
click at [197, 102] on icon "button" at bounding box center [199, 103] width 12 height 12
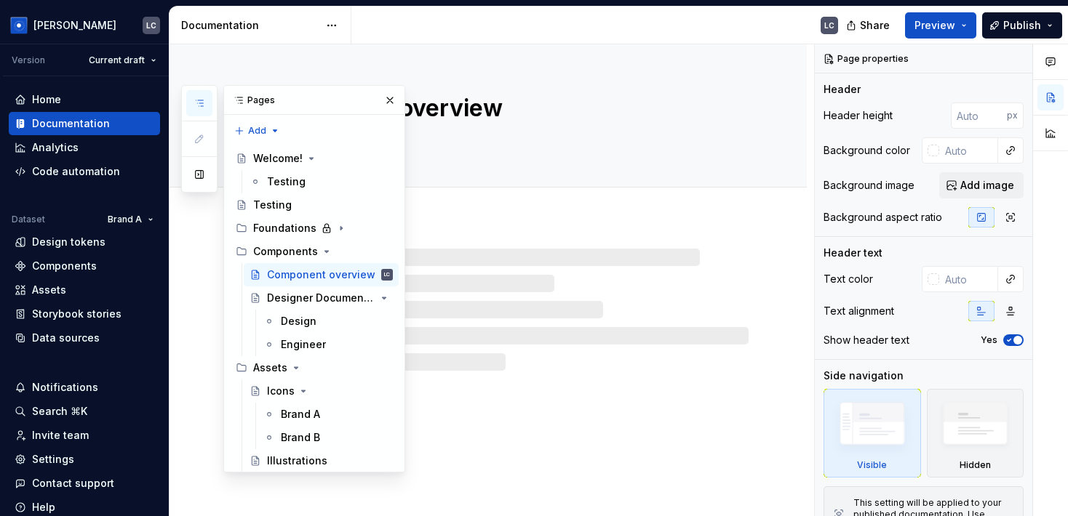
type textarea "*"
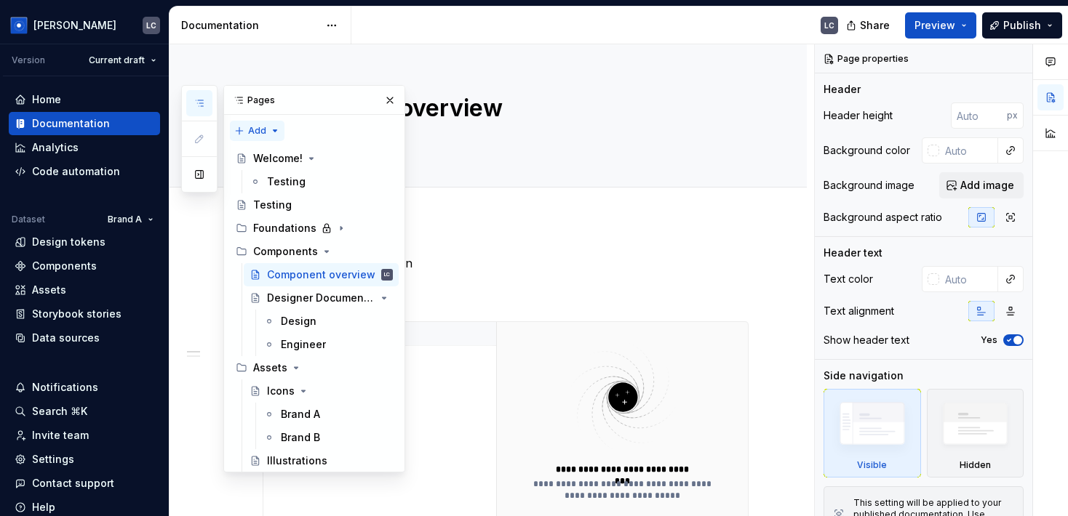
click at [256, 130] on div "Pages Add Accessibility guide for tree Page tree. Navigate the tree with the ar…" at bounding box center [293, 279] width 224 height 388
click at [277, 180] on div "New group" at bounding box center [304, 182] width 95 height 15
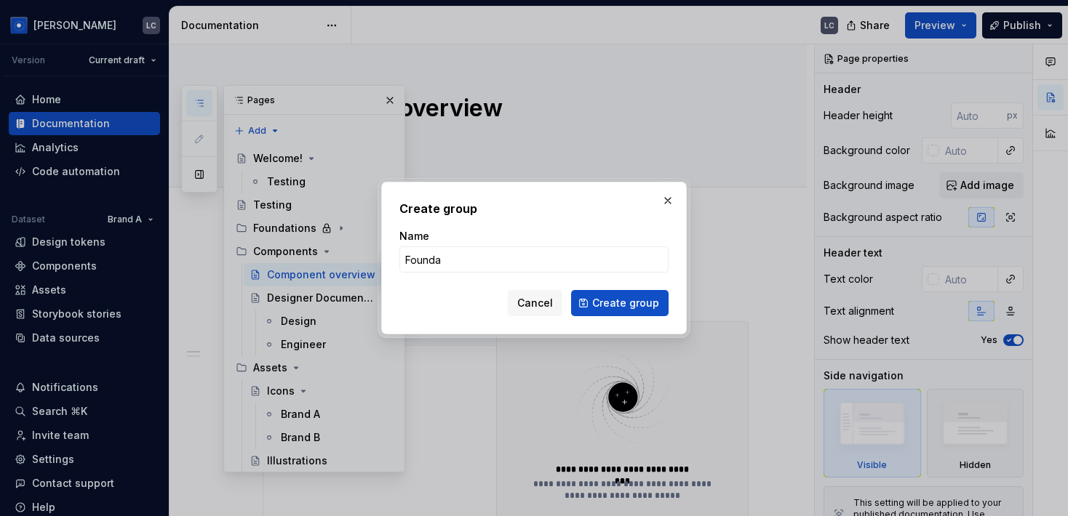
type input "Foundations Group Guidelines"
click at [621, 303] on span "Create group" at bounding box center [625, 303] width 67 height 15
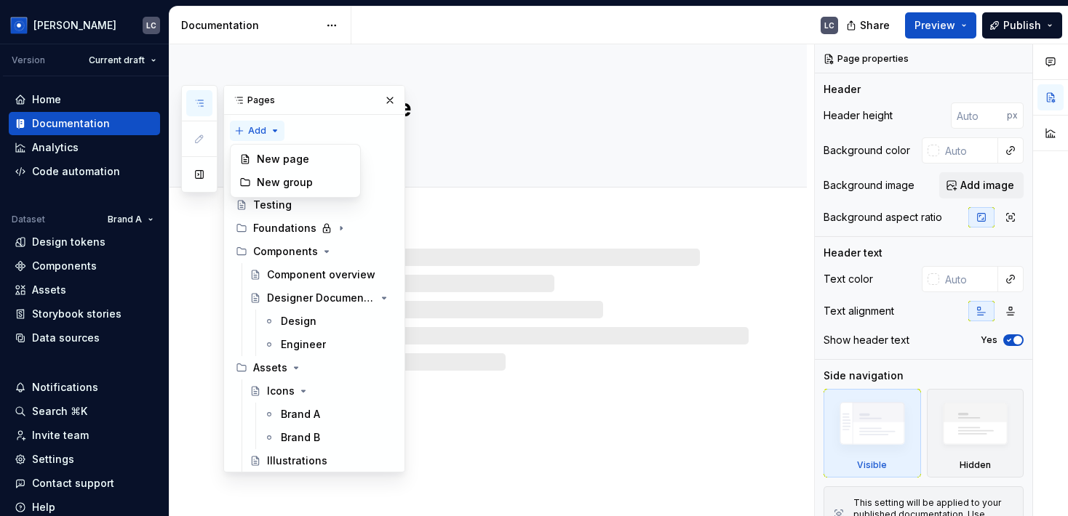
click at [268, 126] on div "Pages Add Accessibility guide for tree Page tree. Navigate the tree with the ar…" at bounding box center [293, 279] width 224 height 388
click at [285, 162] on div "New page" at bounding box center [304, 159] width 95 height 15
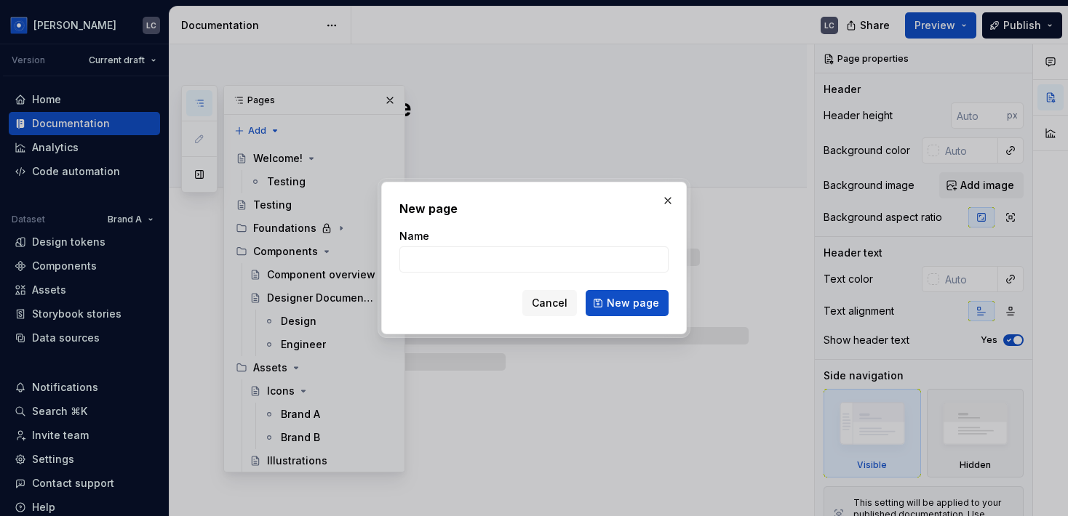
type textarea "*"
type input "Acces"
type textarea "*"
type input "Accessibility"
type textarea "*"
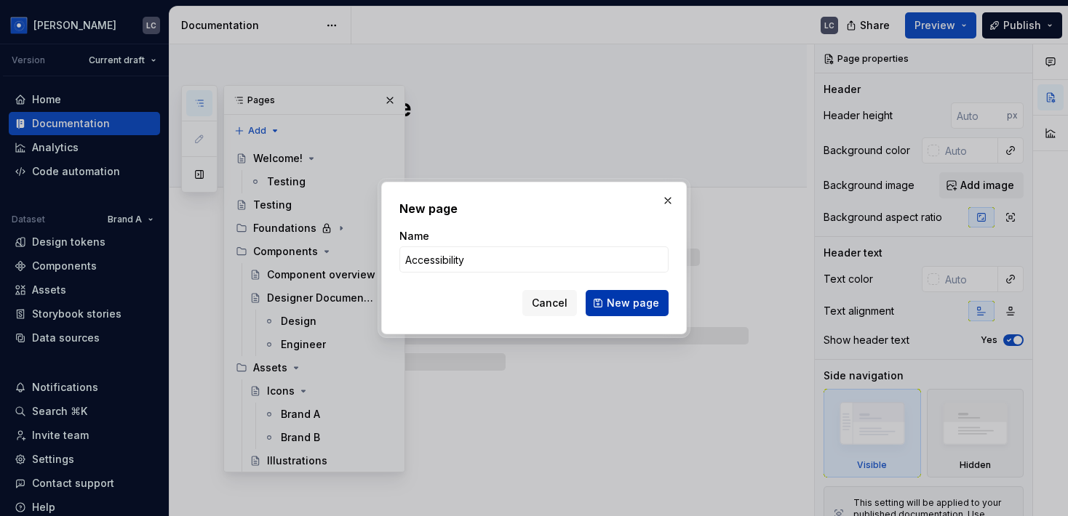
type input "Accessibility"
click at [656, 301] on span "New page" at bounding box center [633, 303] width 52 height 15
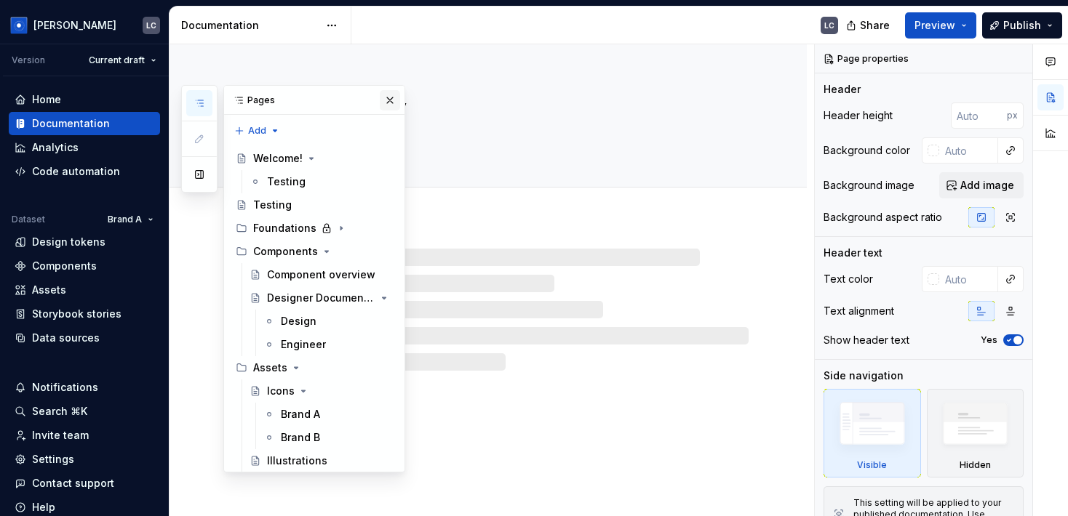
click at [388, 97] on button "button" at bounding box center [390, 100] width 20 height 20
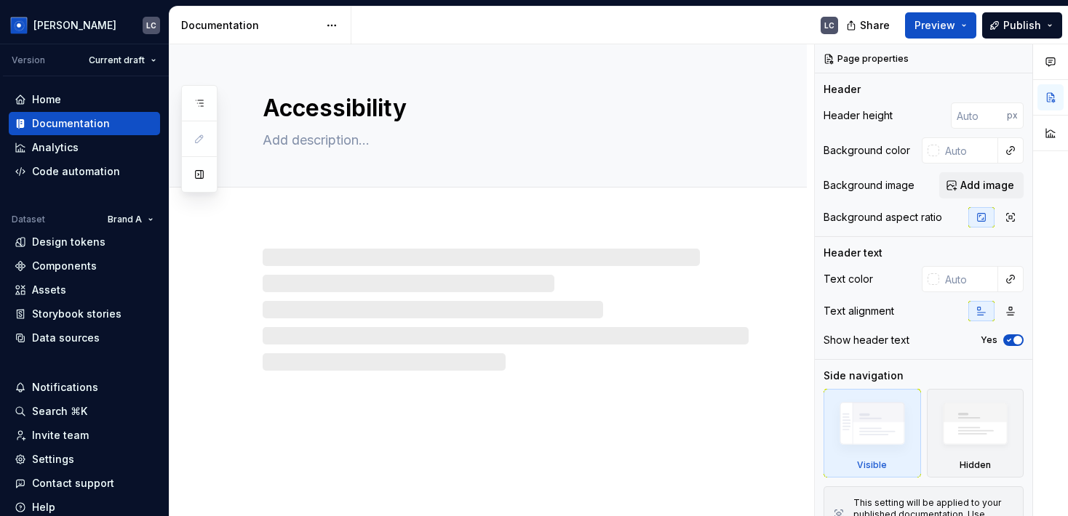
click at [436, 273] on div at bounding box center [506, 310] width 486 height 122
click at [309, 247] on div at bounding box center [487, 295] width 637 height 151
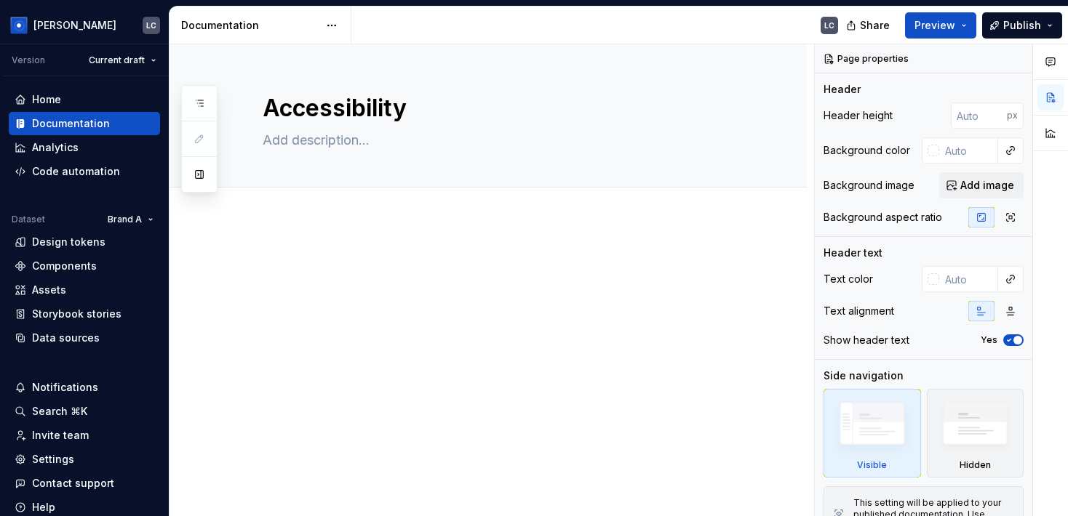
click at [336, 300] on div at bounding box center [506, 282] width 486 height 55
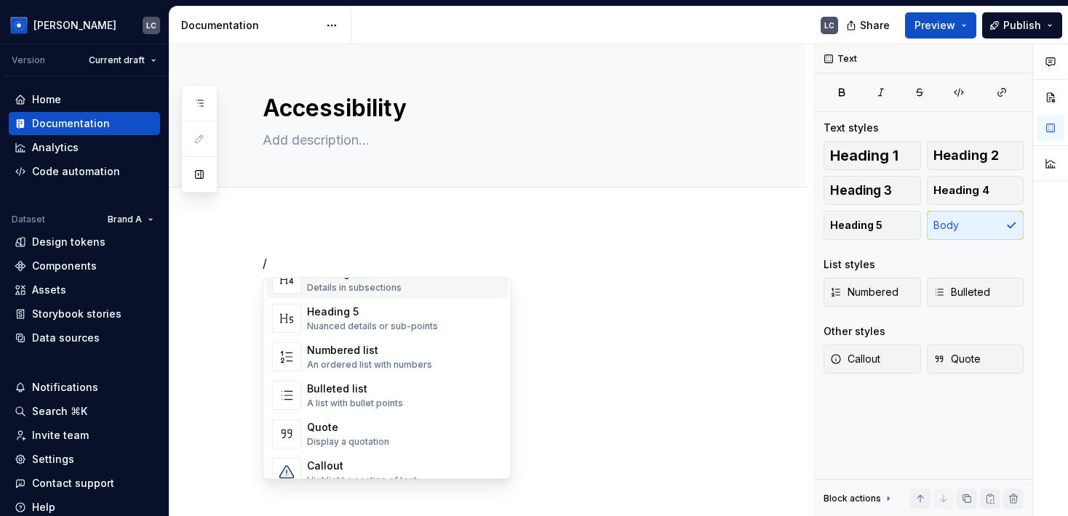
scroll to position [370, 0]
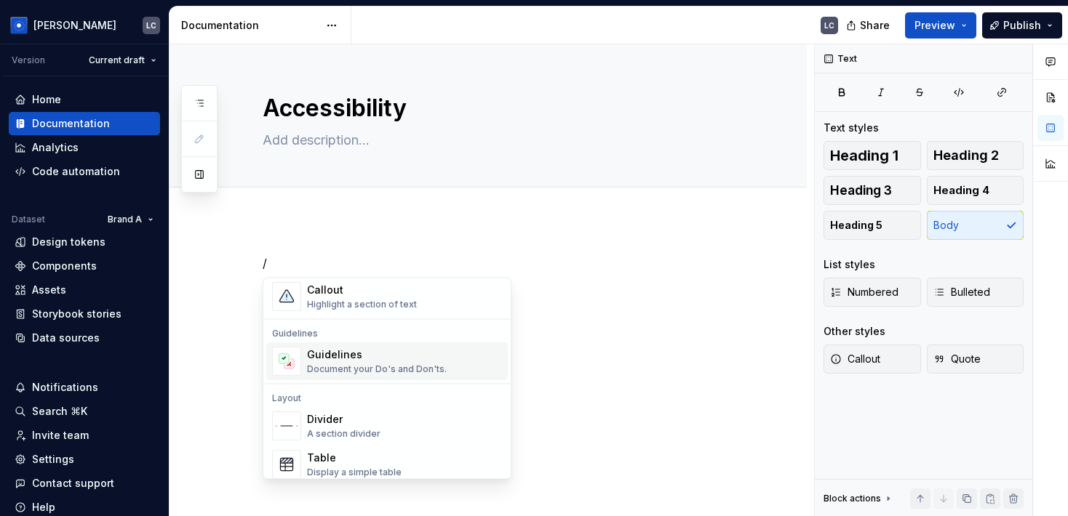
click at [625, 442] on div "/" at bounding box center [487, 351] width 637 height 263
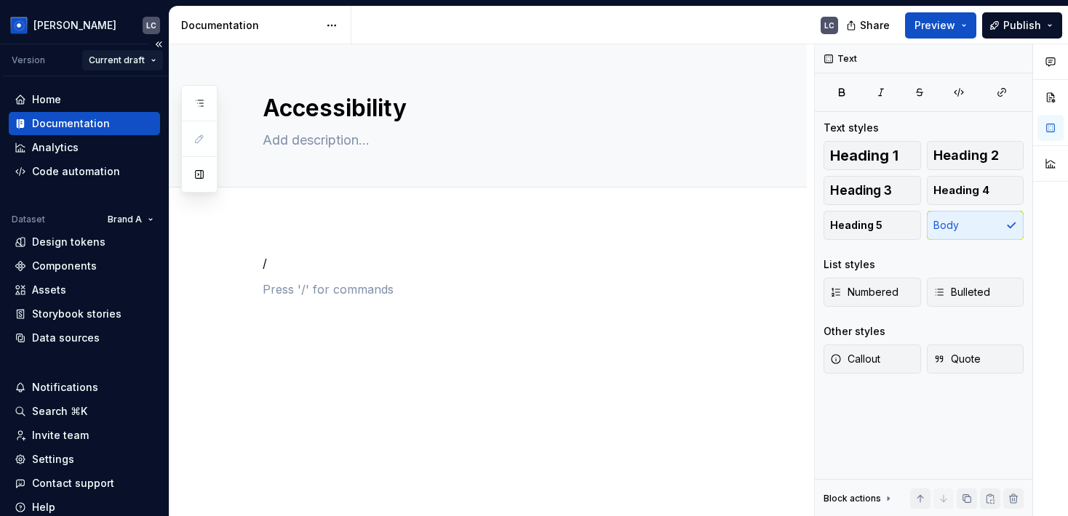
click at [121, 60] on html "Ashley Peña LC Version Current draft Home Documentation Analytics Code automati…" at bounding box center [534, 258] width 1068 height 516
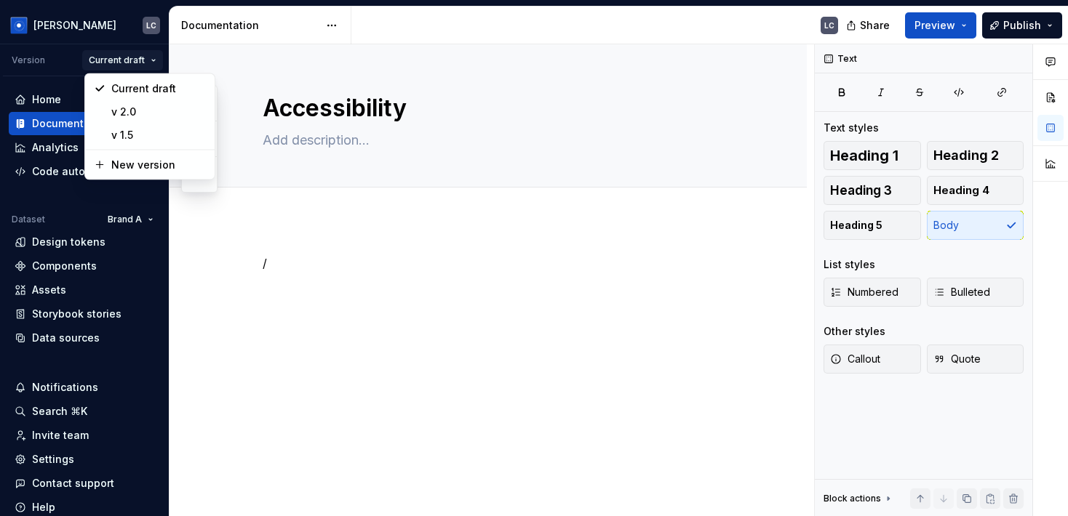
click at [59, 322] on html "Ashley Peña LC Version Current draft Home Documentation Analytics Code automati…" at bounding box center [534, 258] width 1068 height 516
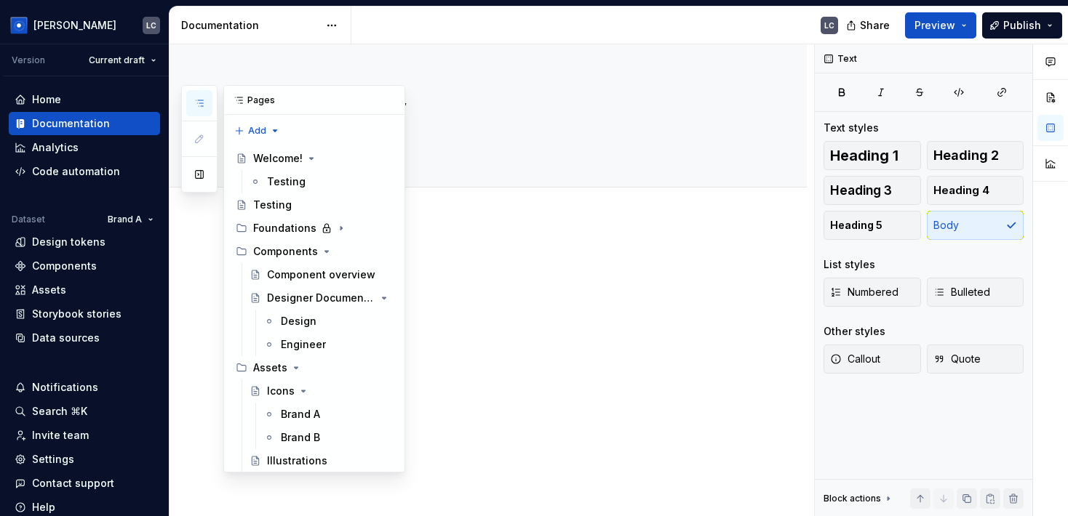
click at [199, 100] on icon "button" at bounding box center [199, 103] width 7 height 6
click at [258, 160] on div "Welcome!" at bounding box center [277, 158] width 49 height 15
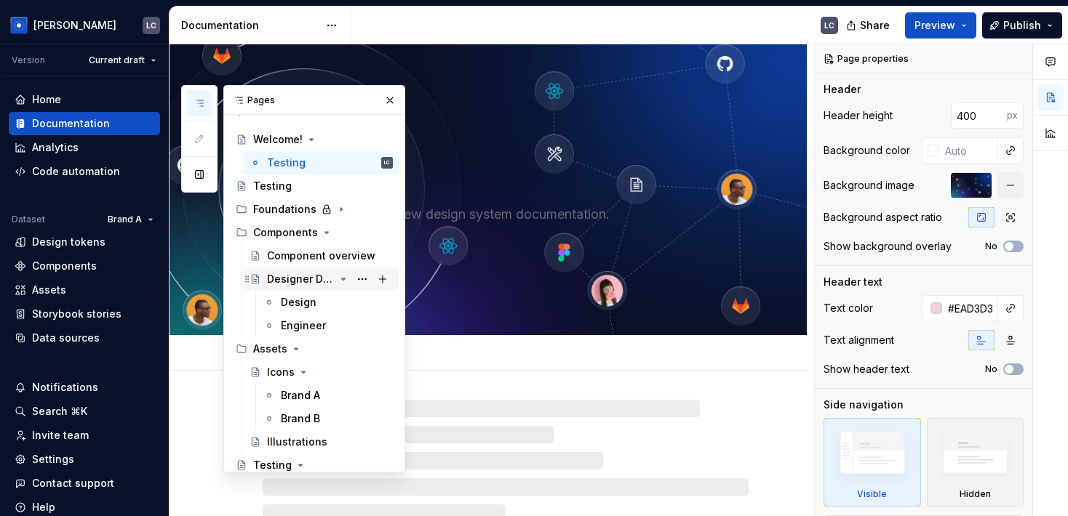
scroll to position [20, 0]
click at [295, 234] on div "Components" at bounding box center [285, 232] width 65 height 15
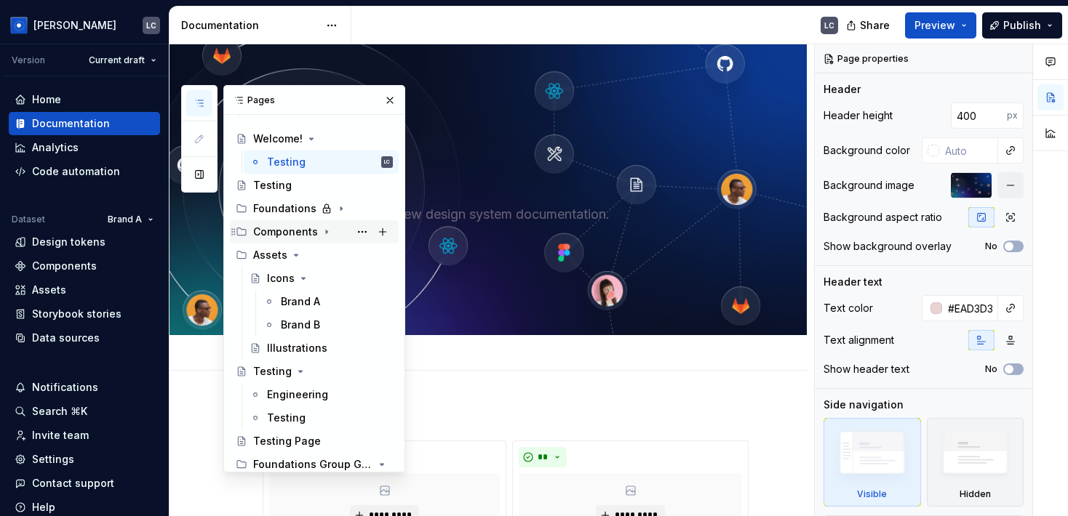
click at [295, 234] on div "Components" at bounding box center [285, 232] width 65 height 15
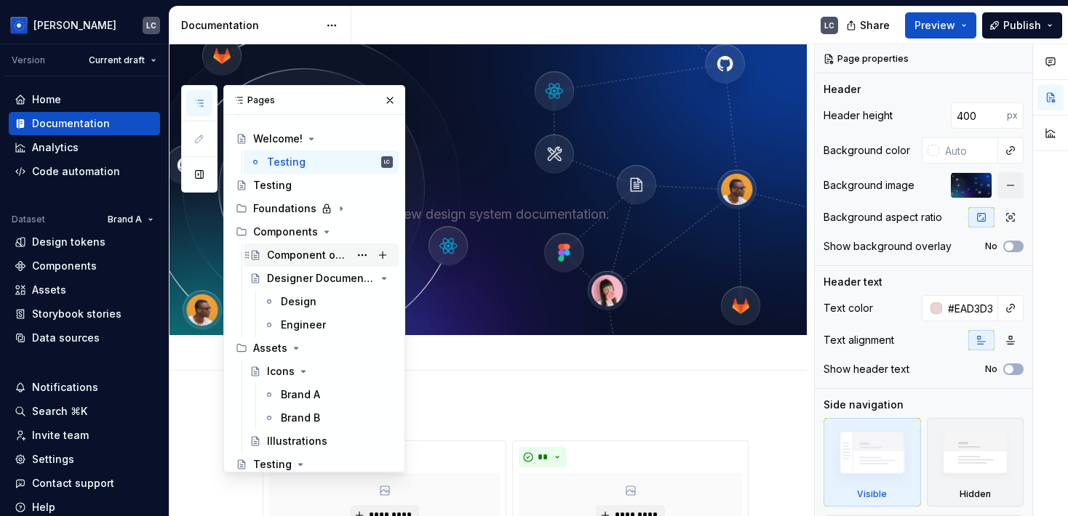
click at [297, 253] on div "Component overview" at bounding box center [308, 255] width 82 height 15
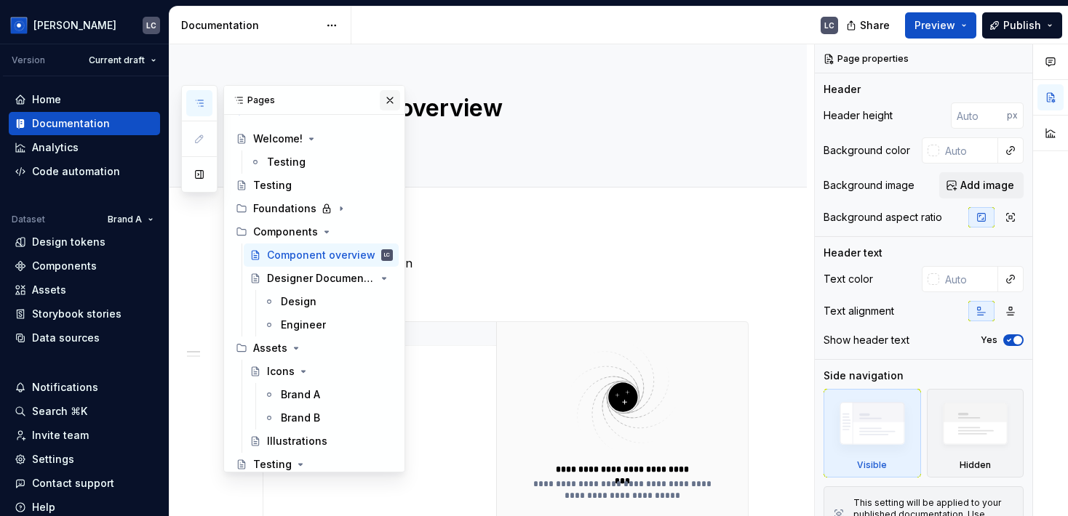
click at [384, 97] on button "button" at bounding box center [390, 100] width 20 height 20
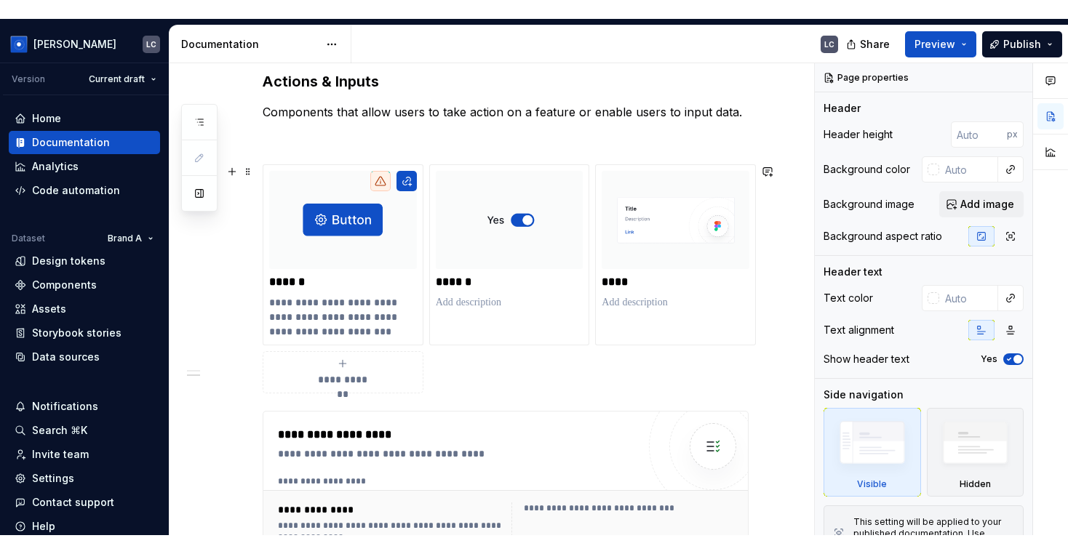
scroll to position [484, 0]
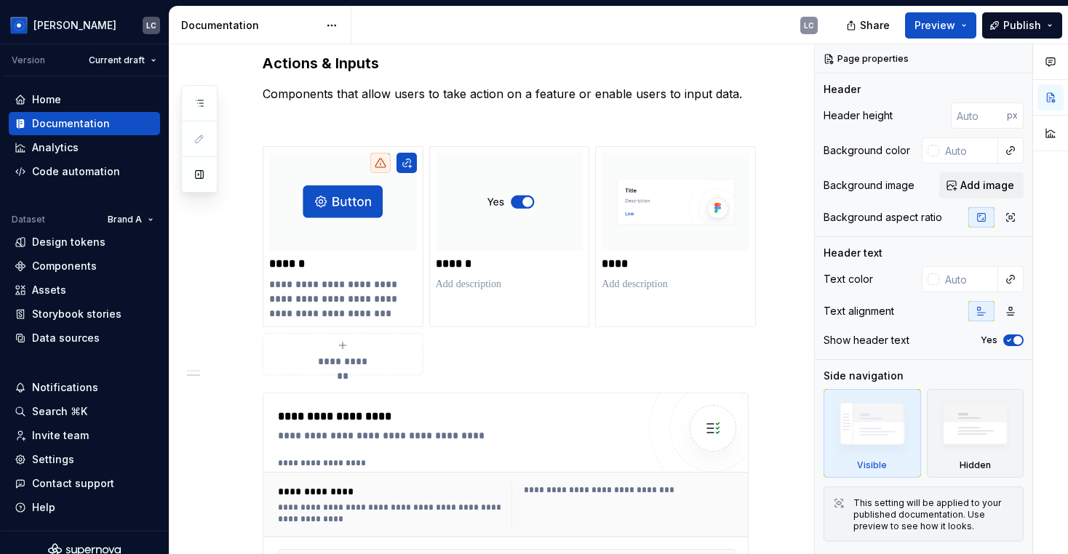
type textarea "*"
